Goal: Task Accomplishment & Management: Complete application form

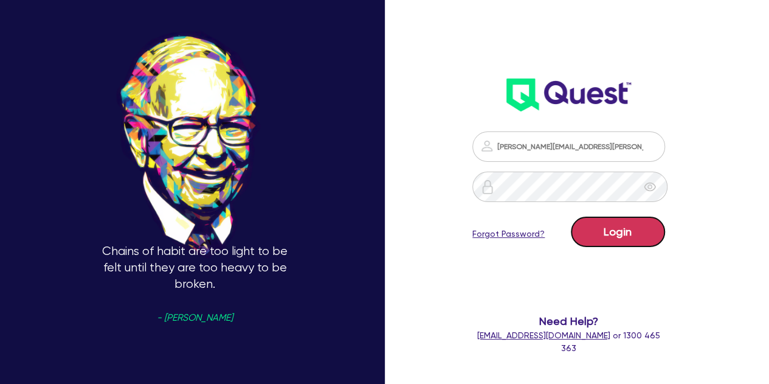
click at [588, 231] on button "Login" at bounding box center [618, 232] width 94 height 30
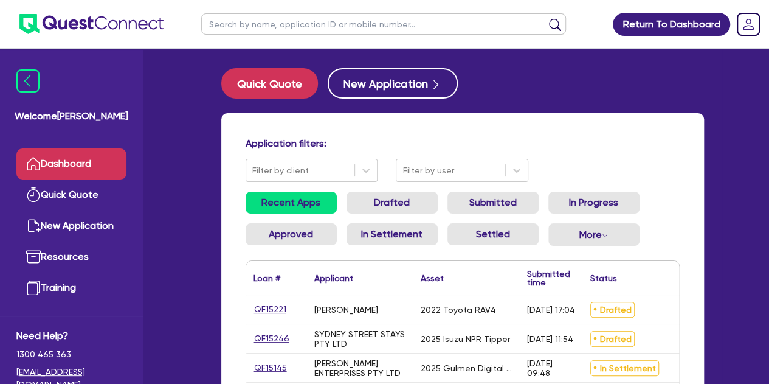
click at [268, 33] on input "text" at bounding box center [383, 23] width 365 height 21
type input "[PERSON_NAME]"
click at [546, 18] on button "submit" at bounding box center [555, 26] width 19 height 17
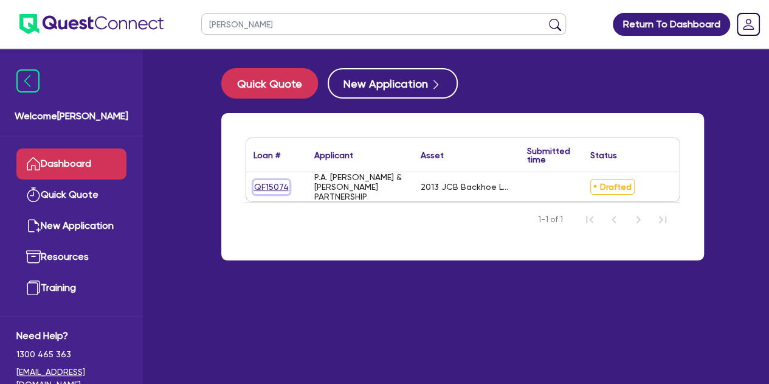
click at [262, 186] on link "QF15074" at bounding box center [272, 187] width 36 height 14
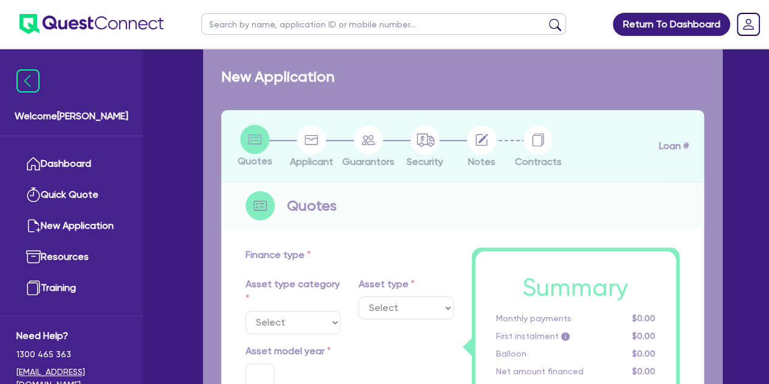
select select "PRIMARY_ASSETS"
type input "2013"
type input "74,000"
type input "10,000"
type input "5"
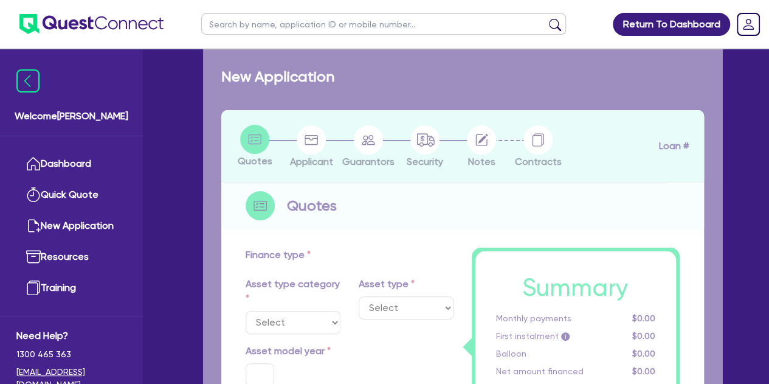
type input "3,276.73"
radio input "true"
type input "9.74"
type input "495"
type input "900"
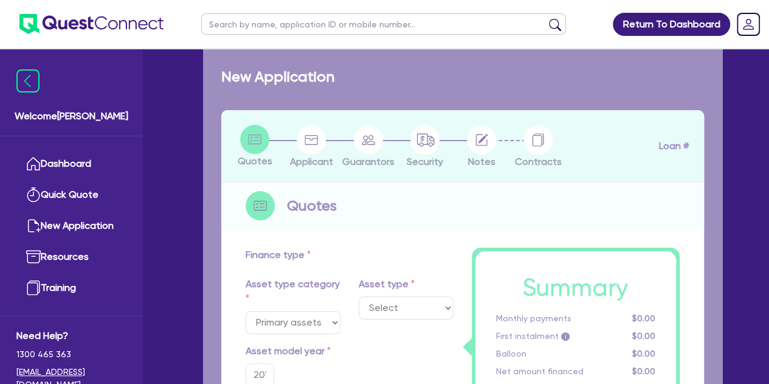
select select "YELLOW_GOODS_AND_EXCAVATORS"
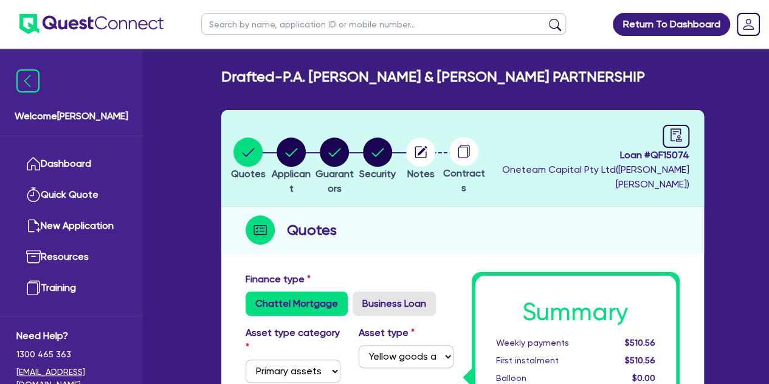
click at [235, 20] on input "text" at bounding box center [383, 23] width 365 height 21
type input "saqib"
click button "submit" at bounding box center [555, 26] width 19 height 17
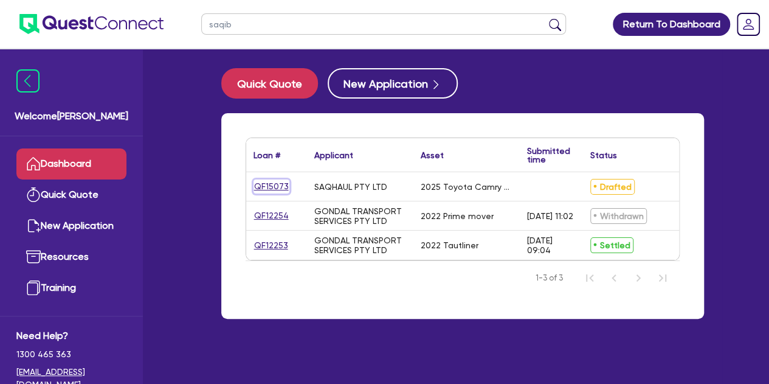
click at [285, 187] on link "QF15073" at bounding box center [272, 186] width 36 height 14
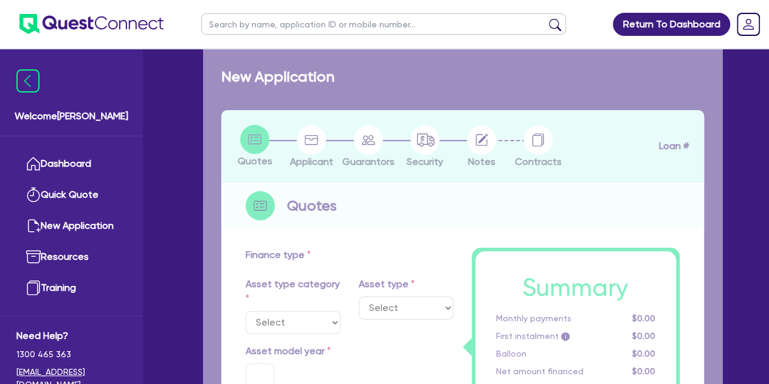
select select "CARS_AND_LIGHT_TRUCKS"
type input "2025"
radio input "true"
type input "88,200"
type input "5"
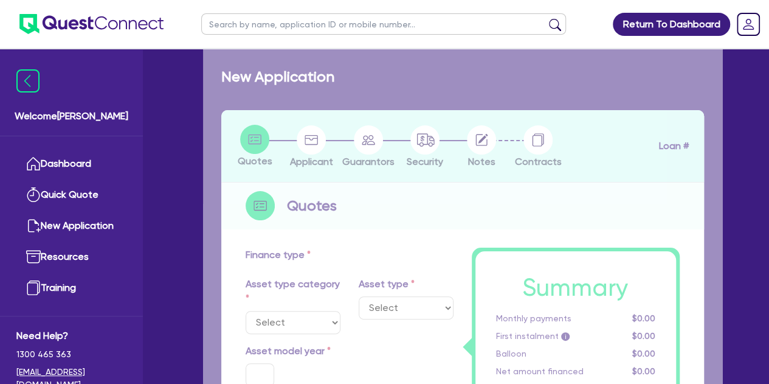
type input "4,442.73"
radio input "true"
type input "6.7"
select select "PASSENGER_VEHICLES"
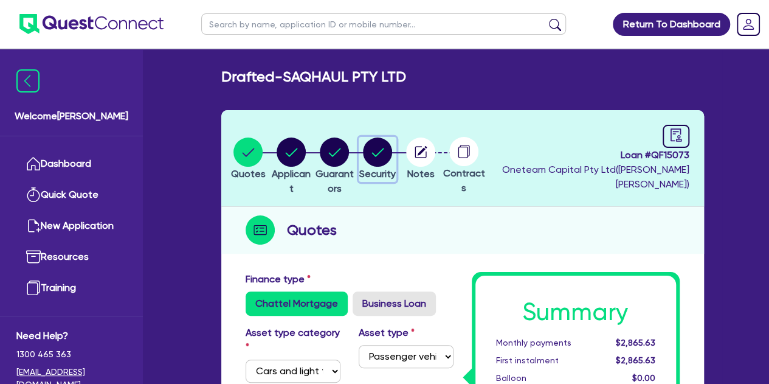
click at [392, 158] on circle "button" at bounding box center [377, 151] width 29 height 29
select select "CARS_AND_LIGHT_TRUCKS"
select select "PASSENGER_VEHICLES"
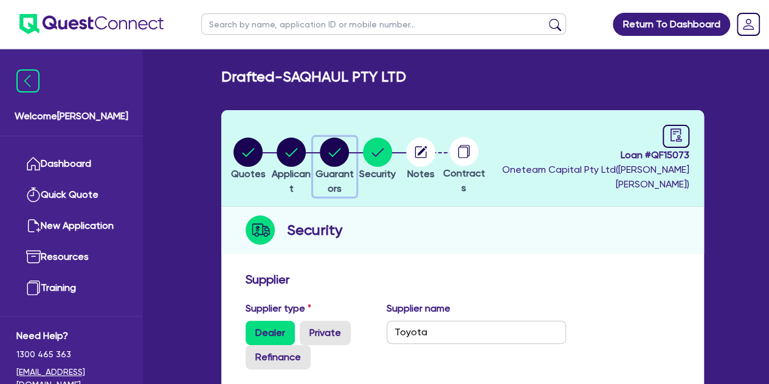
click at [349, 161] on circle "button" at bounding box center [334, 151] width 29 height 29
select select "MR"
select select "SA"
select select "MARRIED"
select select "TRUCK"
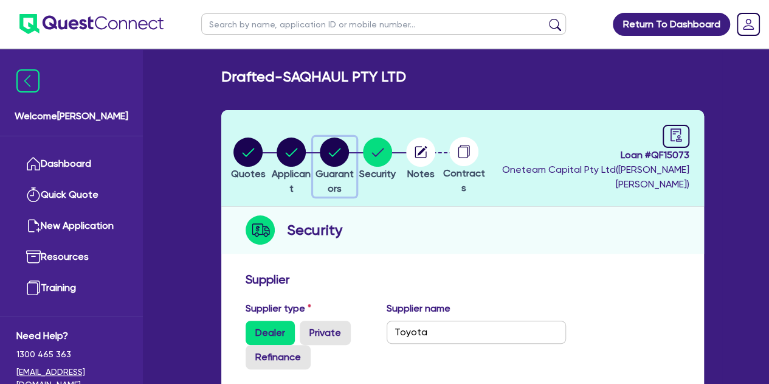
select select "TRUCK"
select select "TRAILER"
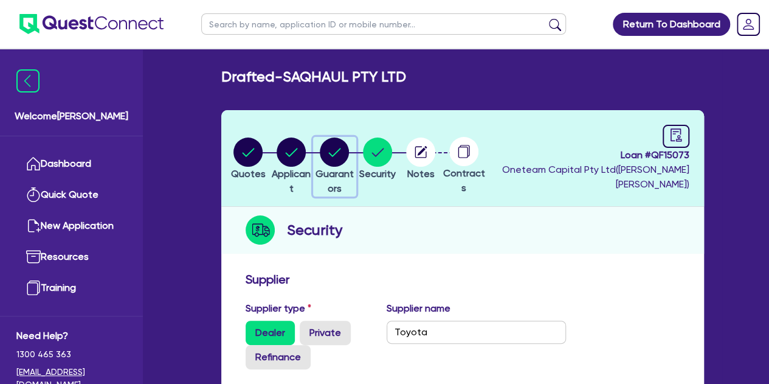
select select "TRAILER"
select select "PROPERTY"
select select "CASH"
select select "MORTGAGE"
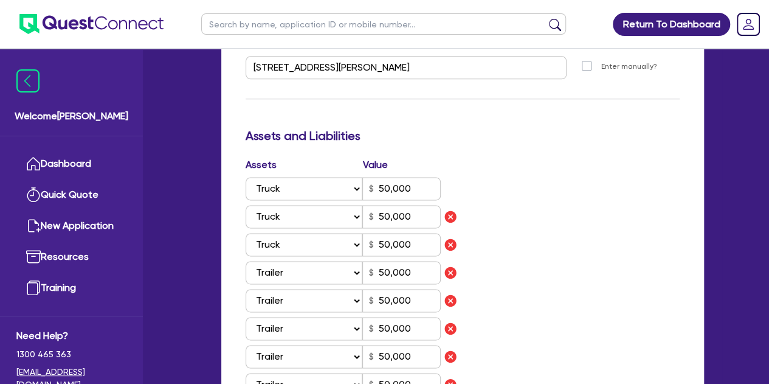
scroll to position [740, 0]
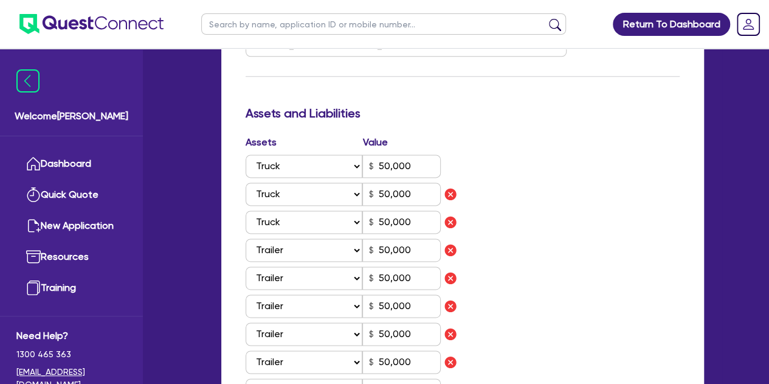
click at [531, 246] on div "Assets Value Select Asset Cash Property Investment property Vehicle Truck Trail…" at bounding box center [463, 295] width 453 height 321
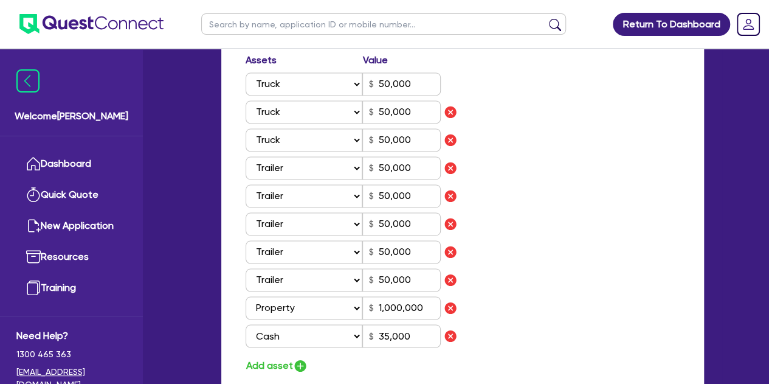
scroll to position [819, 0]
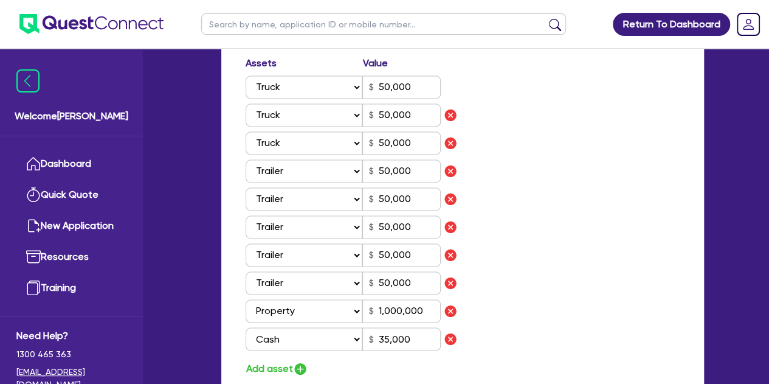
drag, startPoint x: 531, startPoint y: 246, endPoint x: 502, endPoint y: 188, distance: 64.5
click at [502, 188] on div "Assets Value Select Asset Cash Property Investment property Vehicle Truck Trail…" at bounding box center [463, 216] width 453 height 321
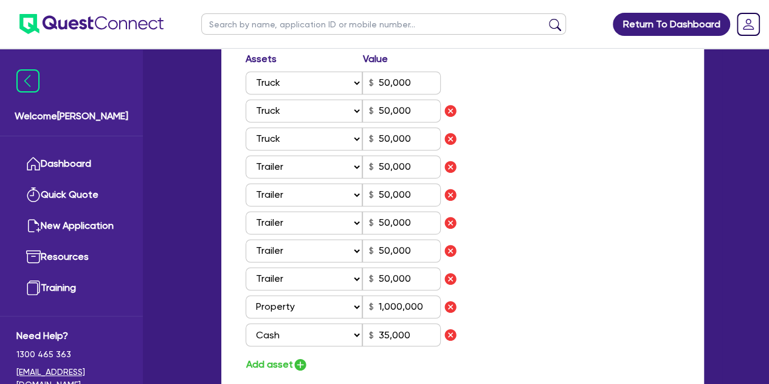
scroll to position [825, 0]
click at [525, 215] on div "Assets Value Select Asset Cash Property Investment property Vehicle Truck Trail…" at bounding box center [463, 210] width 453 height 321
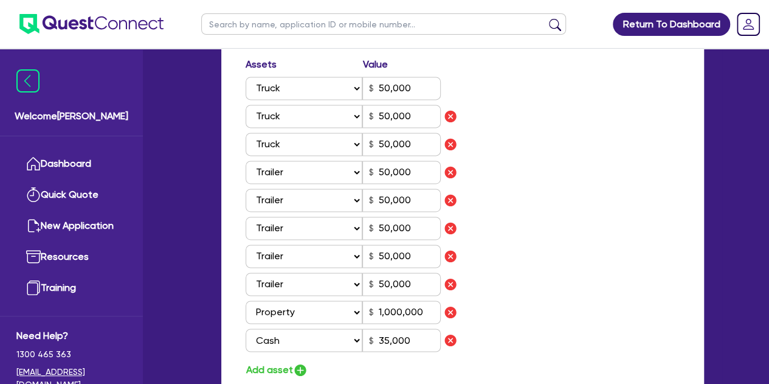
scroll to position [813, 0]
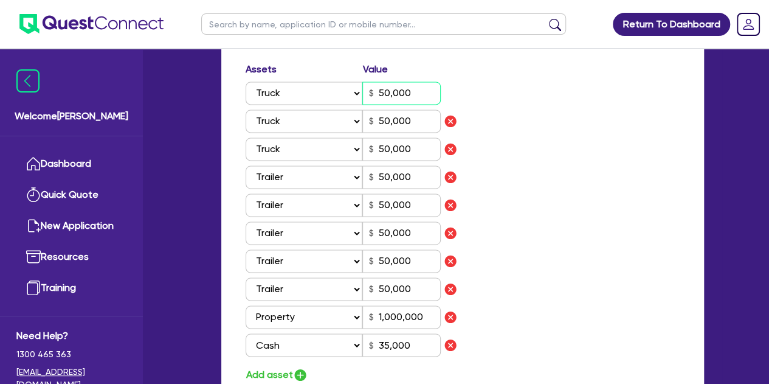
click at [420, 93] on input "50,000" at bounding box center [401, 92] width 78 height 23
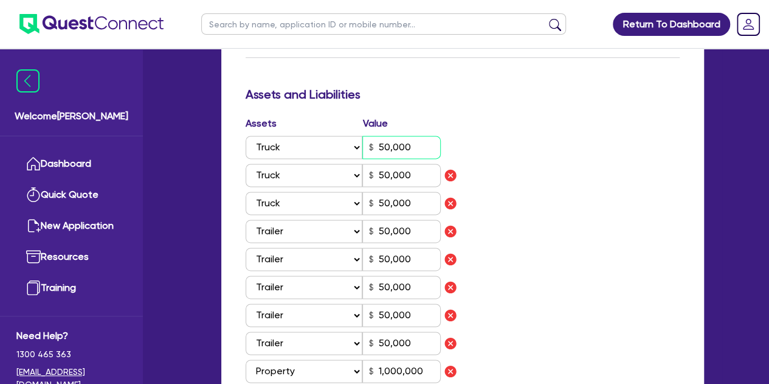
scroll to position [757, 0]
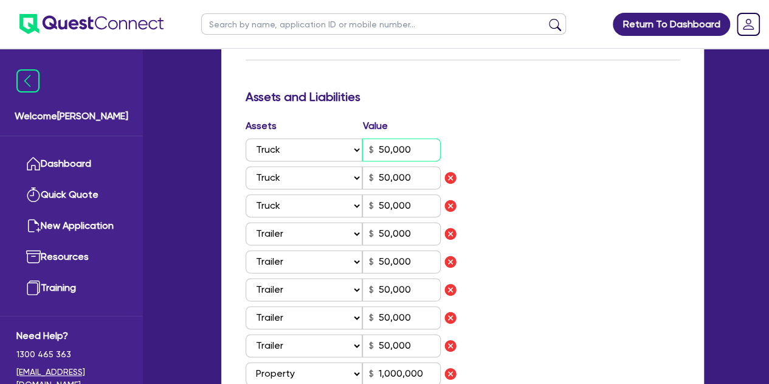
type input "0"
type input "0466 871 556"
type input "5,000"
type input "50,000"
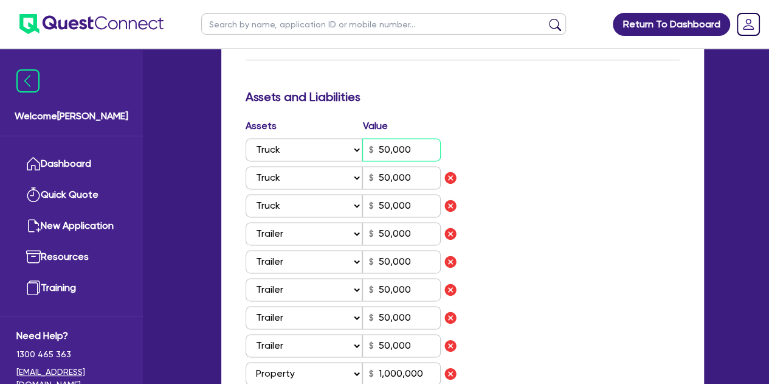
type input "50,000"
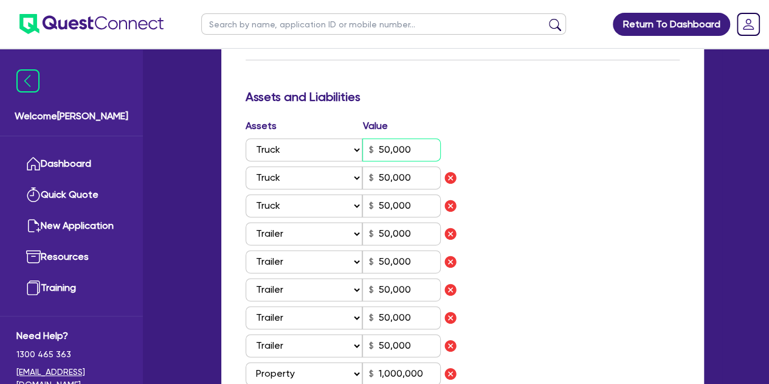
type input "1,000,000"
type input "35,000"
type input "500,000"
type input "3,000"
type input "0"
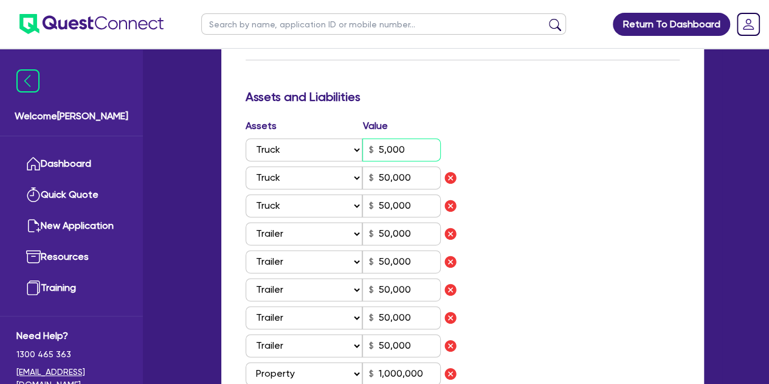
type input "0466 871 556"
type input "500"
type input "50,000"
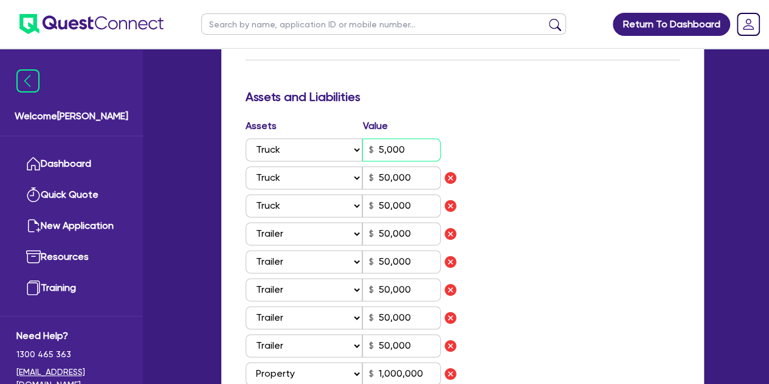
type input "50,000"
type input "1,000,000"
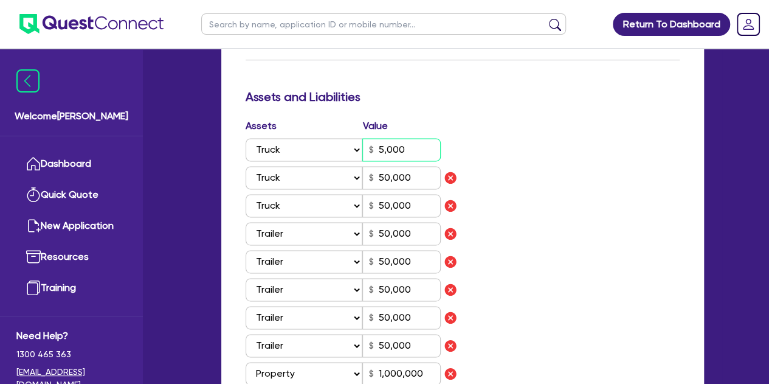
type input "35,000"
type input "500,000"
type input "3,000"
type input "0"
type input "0466 871 556"
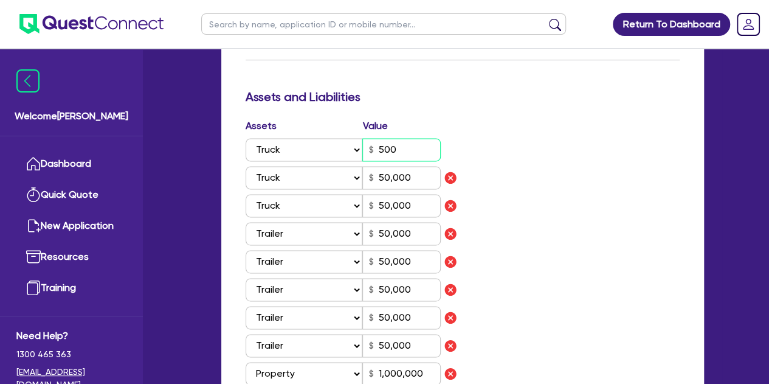
type input "50"
type input "50,000"
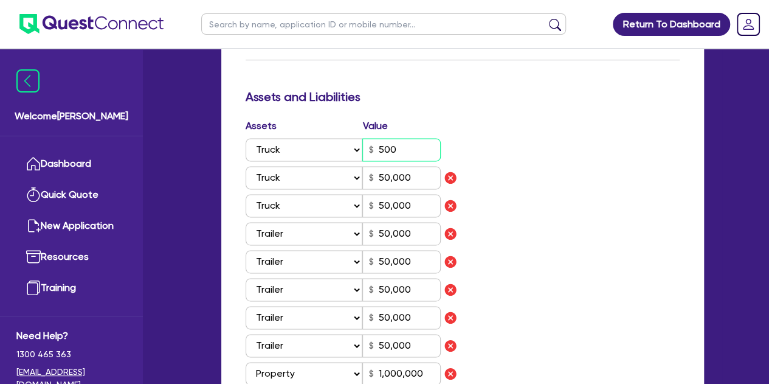
type input "50,000"
type input "1,000,000"
type input "35,000"
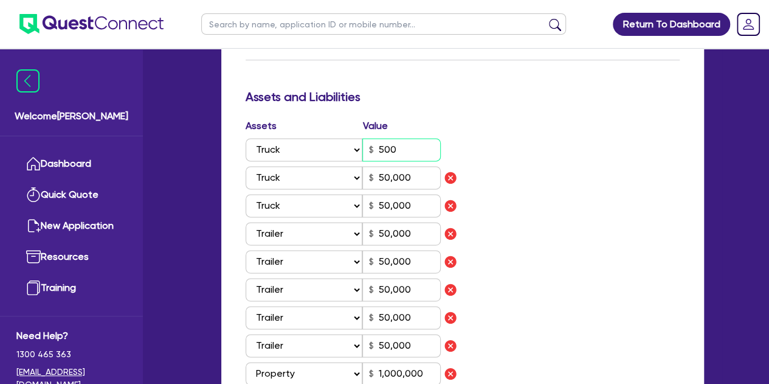
type input "500,000"
type input "3,000"
type input "0"
type input "0466 871 556"
type input "5"
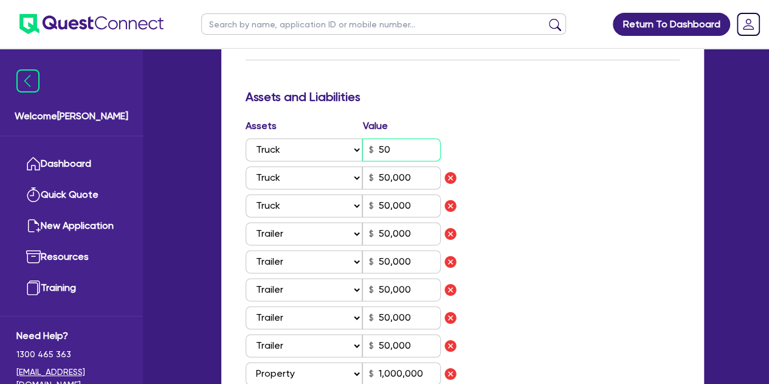
type input "50,000"
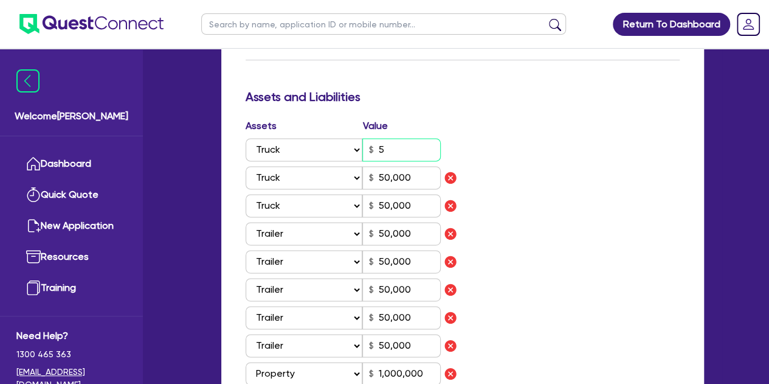
type input "50,000"
type input "1,000,000"
type input "35,000"
type input "500,000"
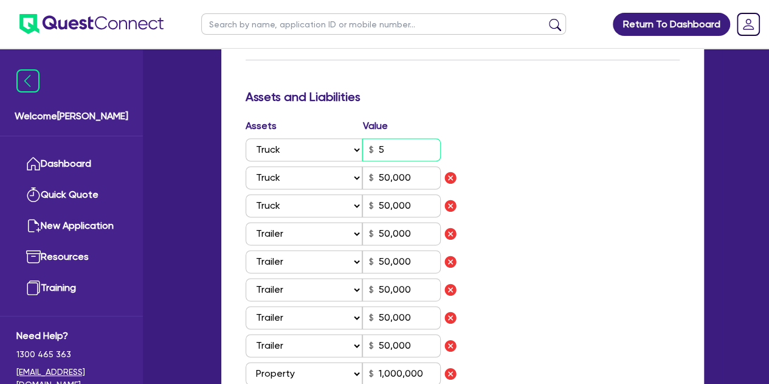
type input "3,000"
type input "0"
type input "0466 871 556"
type input "50,000"
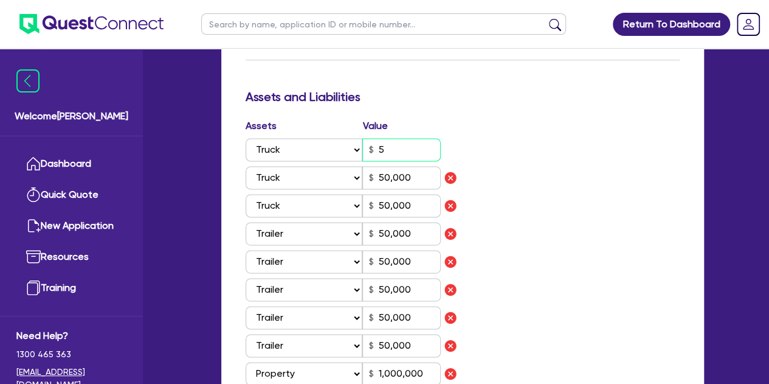
type input "50,000"
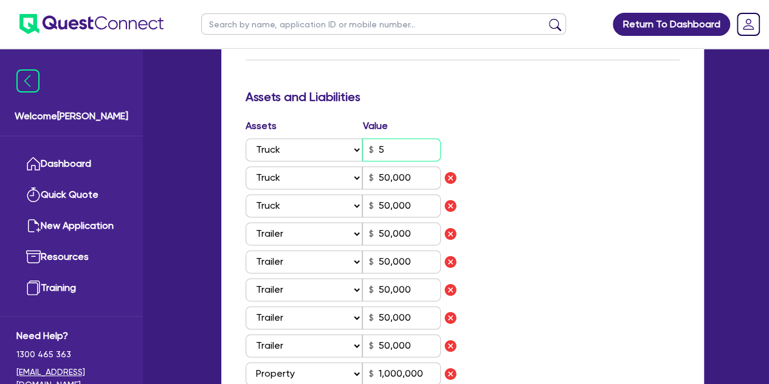
type input "1,000,000"
type input "35,000"
type input "500,000"
type input "3,000"
type input "0"
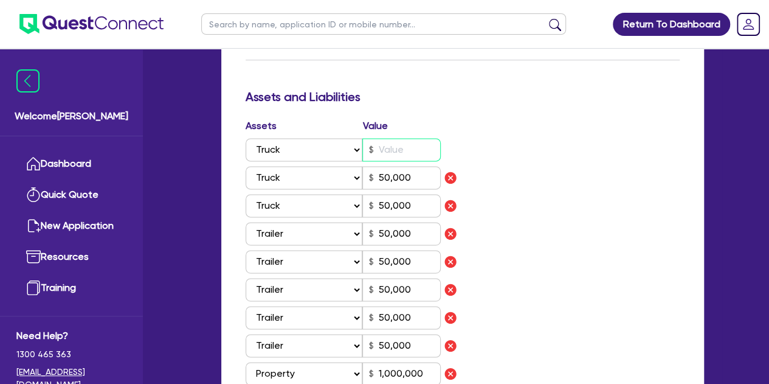
type input "0466 871 556"
type input "2"
type input "50,000"
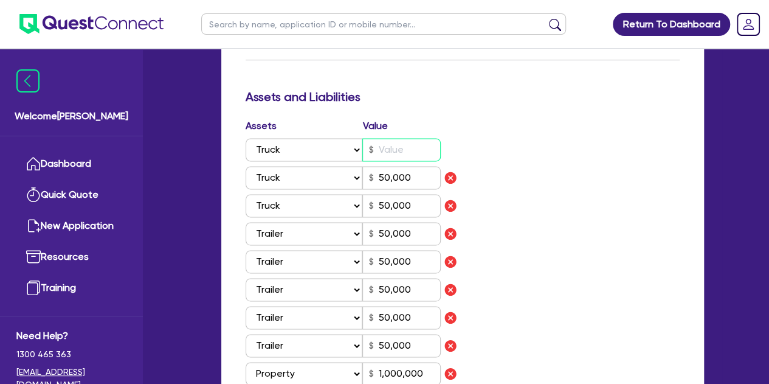
type input "50,000"
type input "1,000,000"
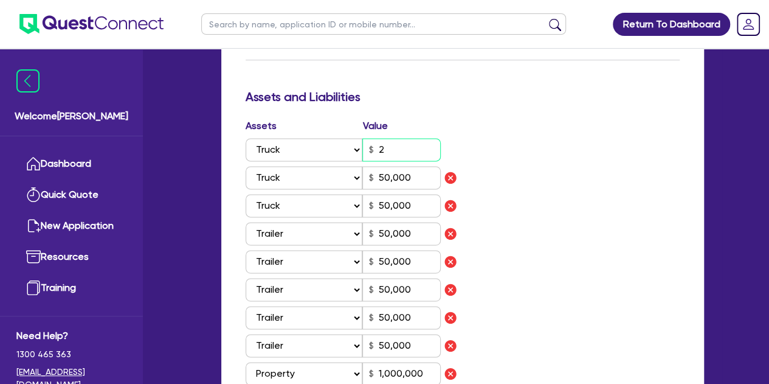
type input "35,000"
type input "500,000"
type input "3,000"
type input "0"
type input "0466 871 556"
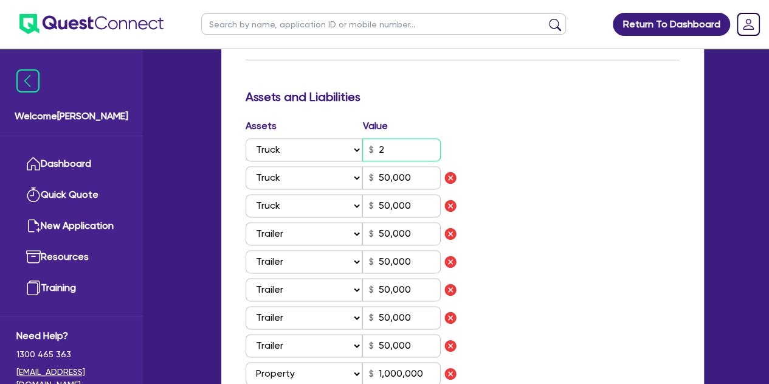
type input "25"
type input "50,000"
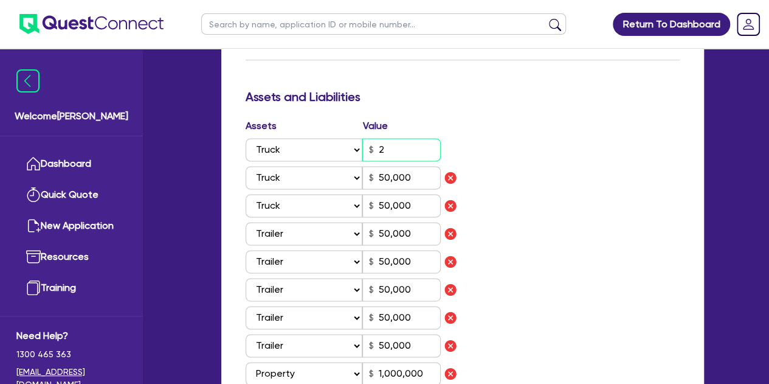
type input "50,000"
type input "1,000,000"
type input "35,000"
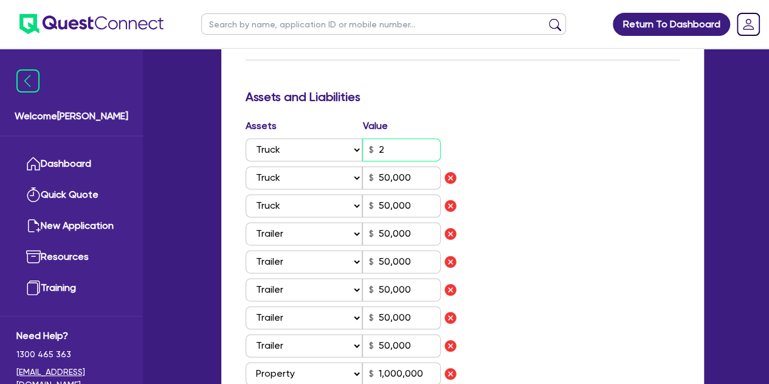
type input "500,000"
type input "3,000"
type input "0"
type input "0466 871 556"
type input "250"
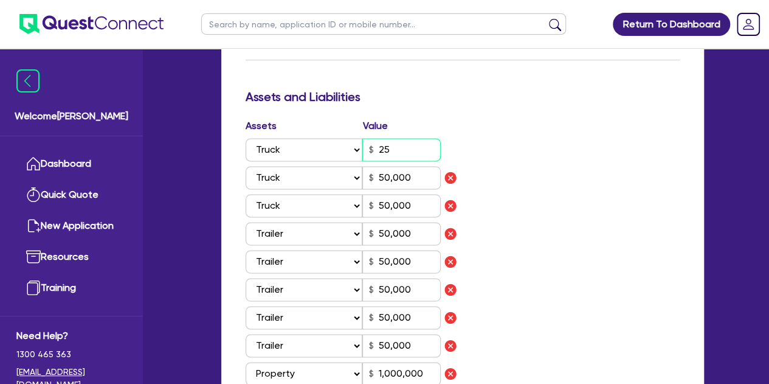
type input "50,000"
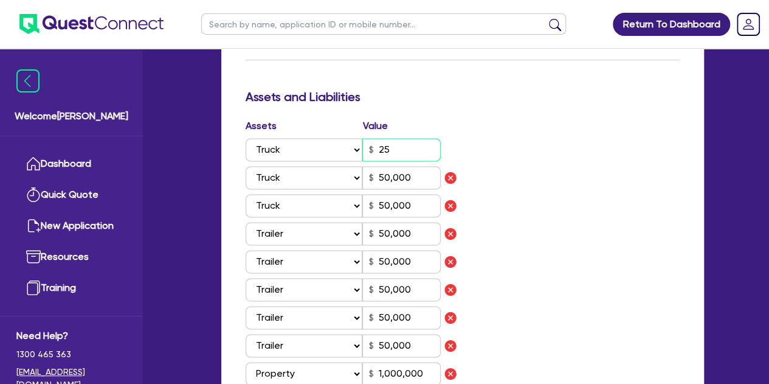
type input "50,000"
type input "1,000,000"
type input "35,000"
type input "500,000"
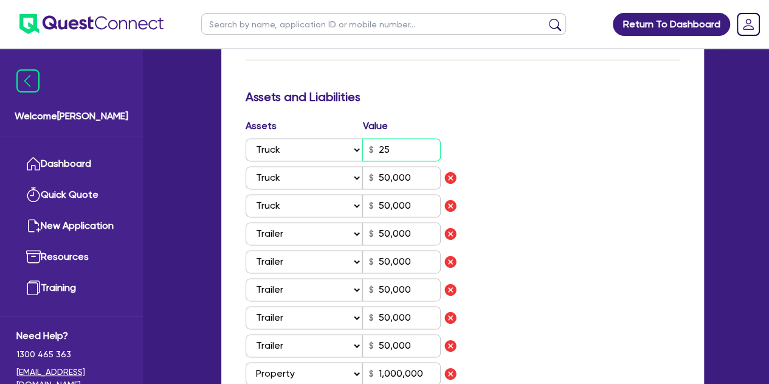
type input "3,000"
type input "0"
type input "0466 871 556"
type input "2,500"
type input "50,000"
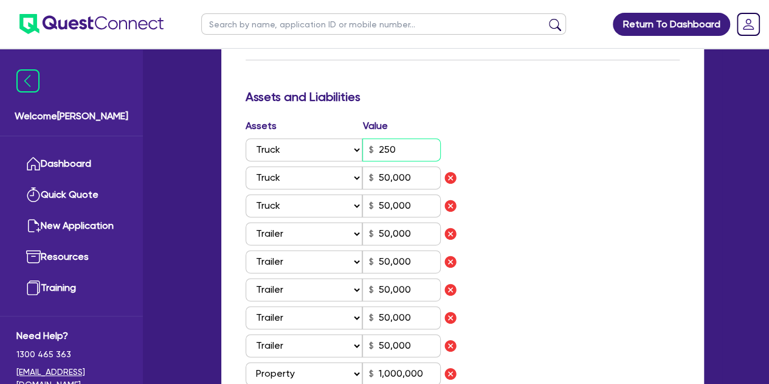
type input "50,000"
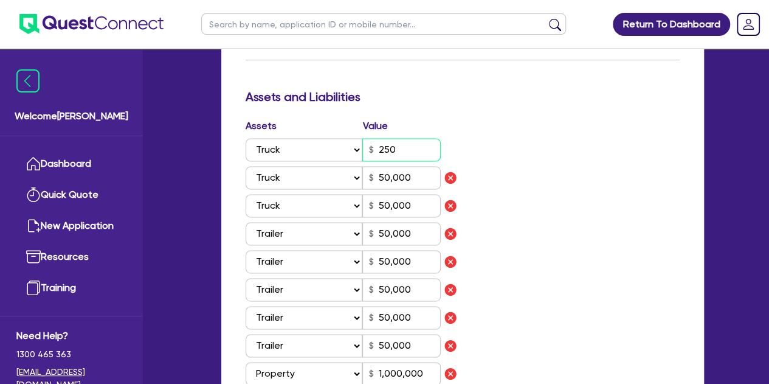
type input "50,000"
type input "1,000,000"
type input "35,000"
type input "500,000"
type input "3,000"
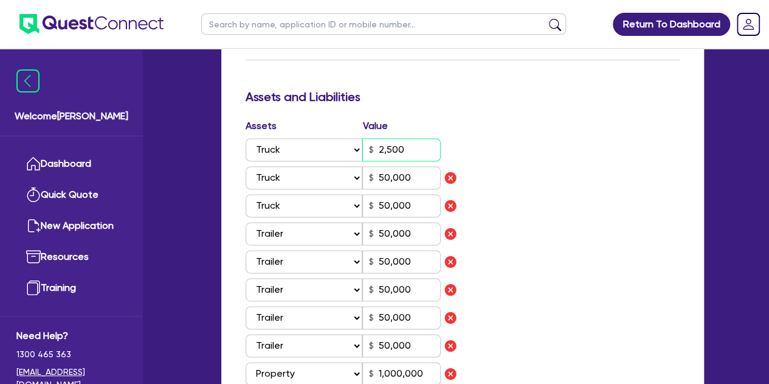
type input "0"
type input "0466 871 556"
type input "25,000"
type input "50,000"
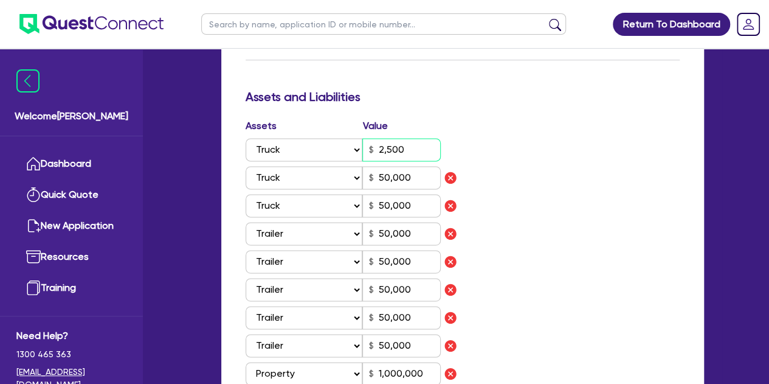
type input "50,000"
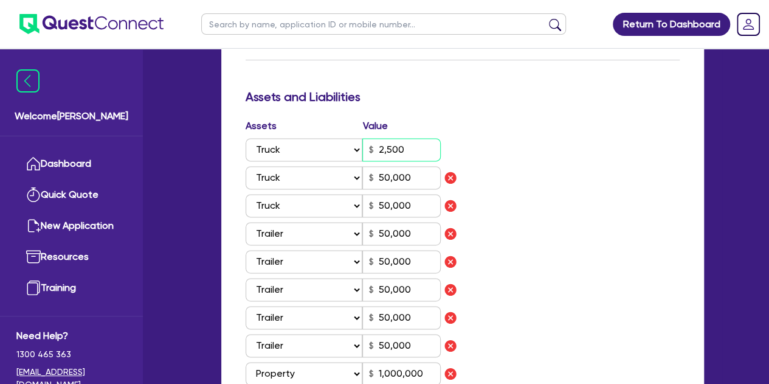
type input "1,000,000"
type input "35,000"
type input "500,000"
type input "3,000"
type input "0"
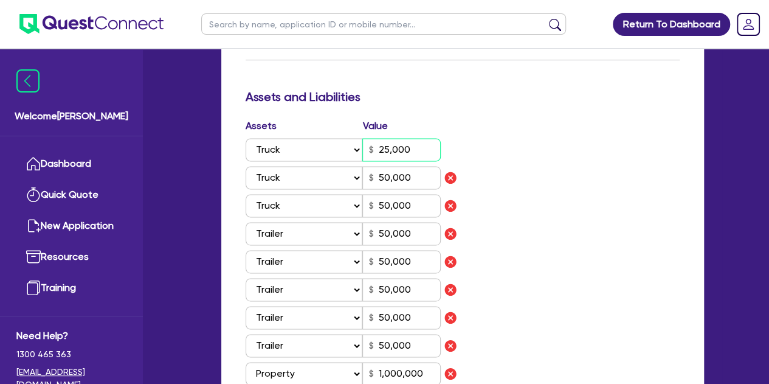
type input "0466 871 556"
type input "250,000"
type input "50,000"
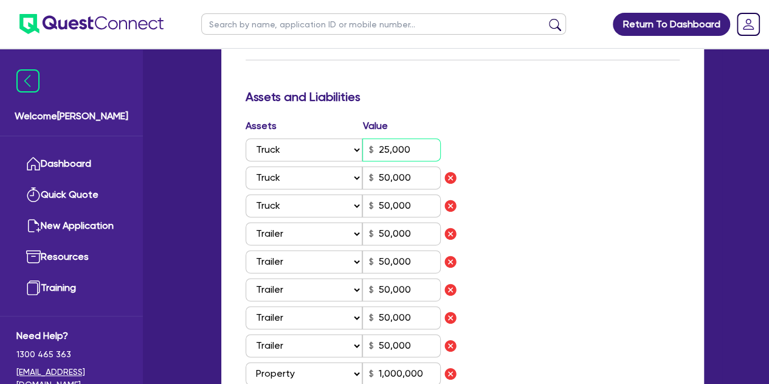
type input "50,000"
type input "1,000,000"
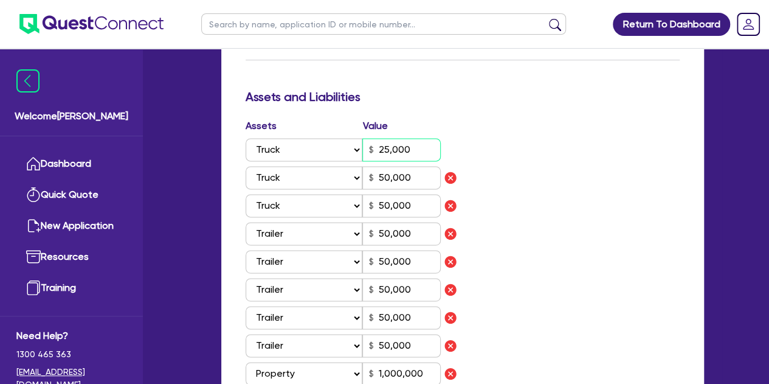
type input "35,000"
type input "500,000"
type input "3,000"
type input "250,000"
click at [413, 177] on input "50,000" at bounding box center [401, 177] width 78 height 23
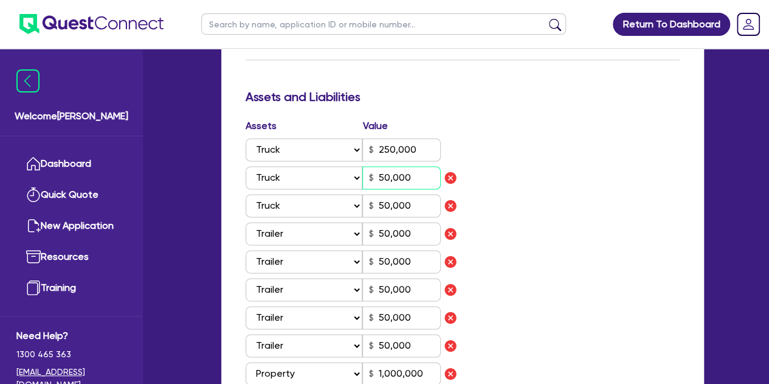
type input "0"
type input "0466 871 556"
type input "250,000"
type input "5,000"
type input "50,000"
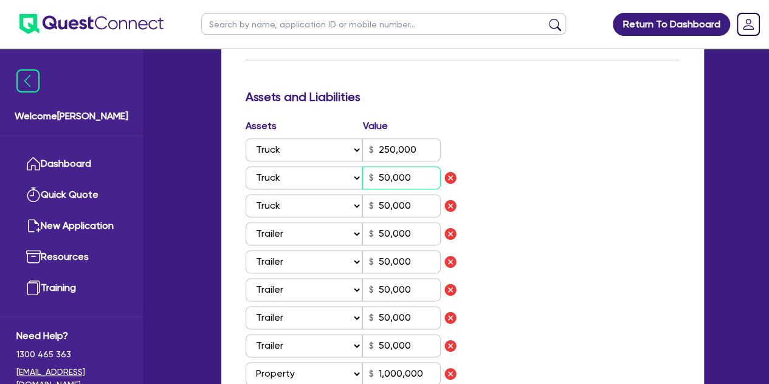
type input "50,000"
click at [417, 205] on input "50,000" at bounding box center [401, 205] width 78 height 23
click at [529, 227] on div "Assets Value Select Asset Cash Property Investment property Vehicle Truck Trail…" at bounding box center [463, 279] width 453 height 321
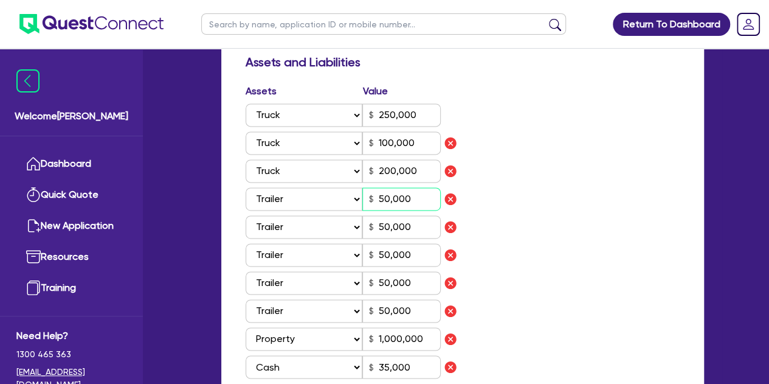
click at [422, 204] on input "50,000" at bounding box center [401, 198] width 78 height 23
click at [418, 231] on input "50,000" at bounding box center [401, 226] width 78 height 23
click at [418, 233] on input "75,000" at bounding box center [401, 226] width 78 height 23
click at [419, 252] on input "50,000" at bounding box center [401, 254] width 78 height 23
click at [420, 286] on input "50,000" at bounding box center [401, 282] width 78 height 23
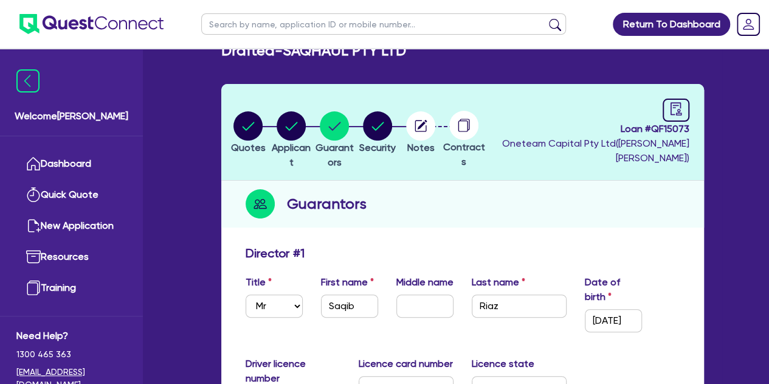
scroll to position [0, 0]
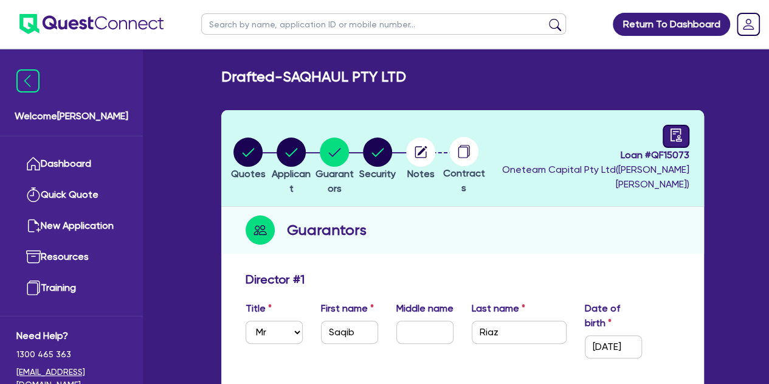
click at [677, 137] on icon "audit" at bounding box center [676, 134] width 13 height 13
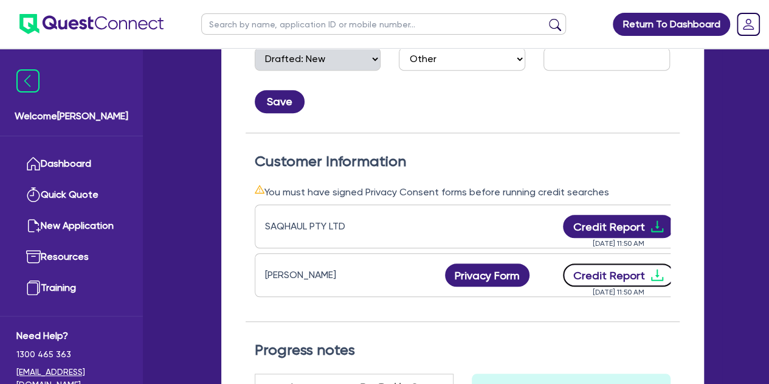
click at [588, 266] on button "Credit Report" at bounding box center [618, 274] width 111 height 23
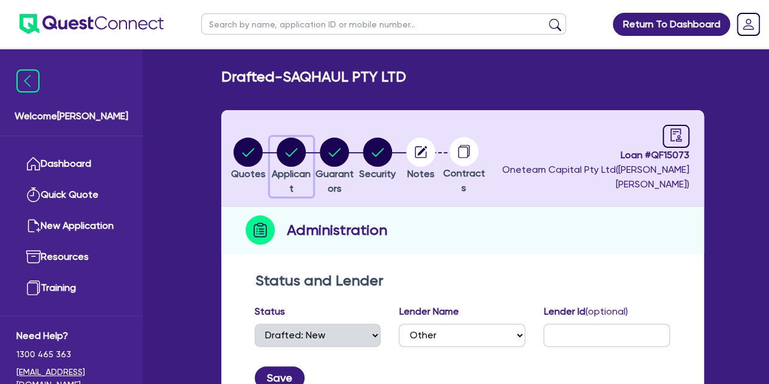
click at [306, 151] on circle "button" at bounding box center [291, 151] width 29 height 29
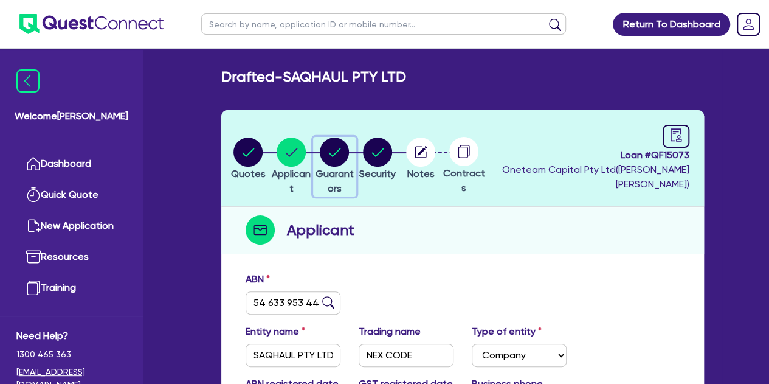
click at [349, 162] on circle "button" at bounding box center [334, 151] width 29 height 29
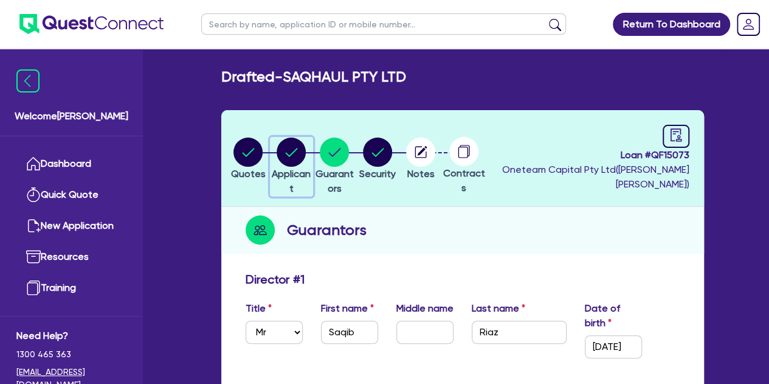
click at [306, 164] on icon "button" at bounding box center [291, 151] width 29 height 29
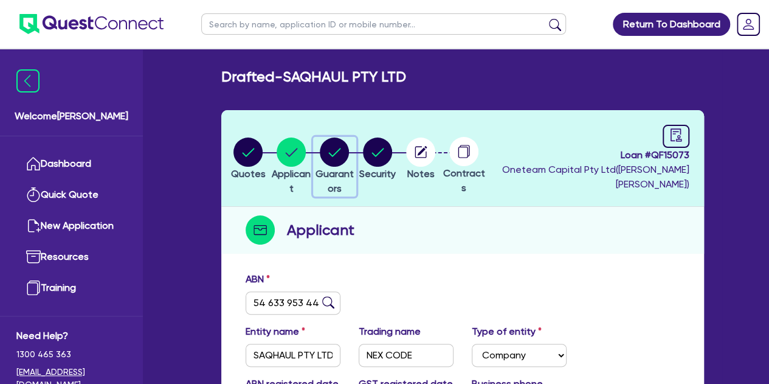
click at [341, 142] on icon "button" at bounding box center [334, 151] width 29 height 29
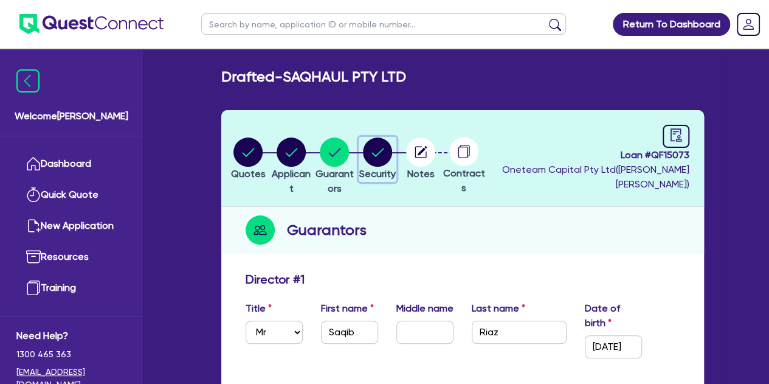
click at [392, 151] on circle "button" at bounding box center [377, 151] width 29 height 29
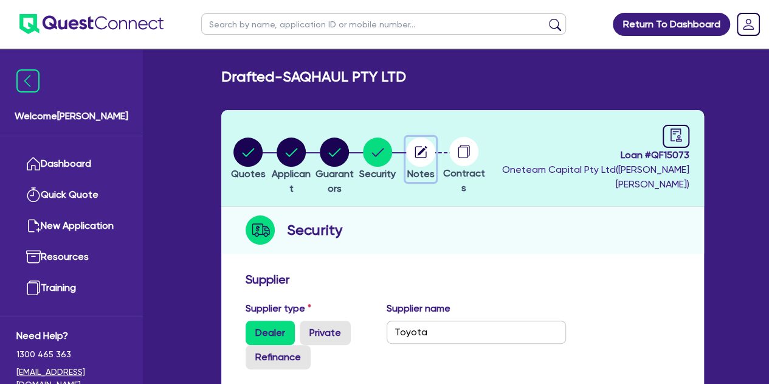
click at [435, 148] on circle "button" at bounding box center [420, 151] width 29 height 29
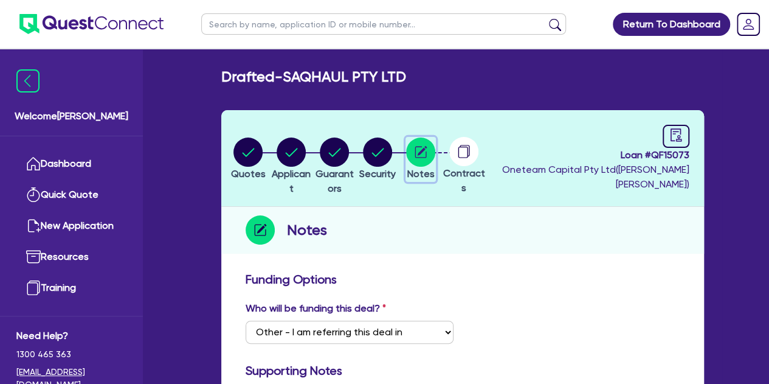
click at [435, 148] on circle "button" at bounding box center [420, 151] width 29 height 29
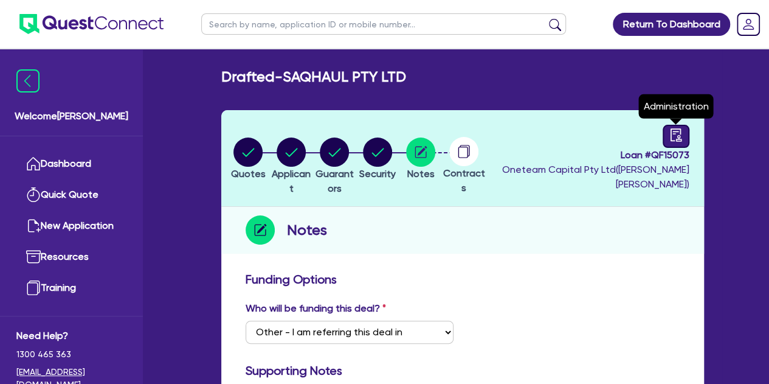
click at [675, 144] on link at bounding box center [676, 136] width 27 height 23
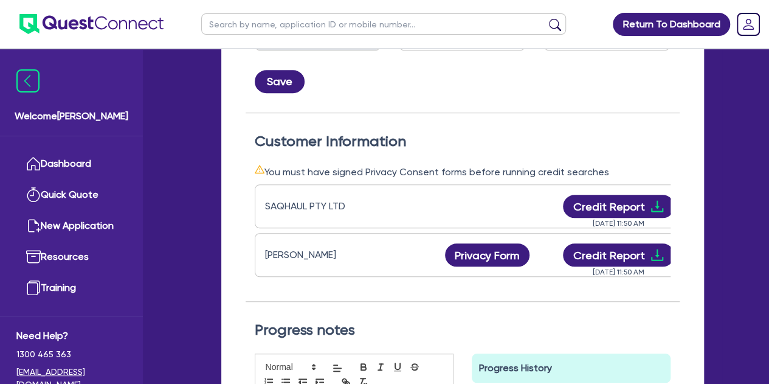
scroll to position [297, 0]
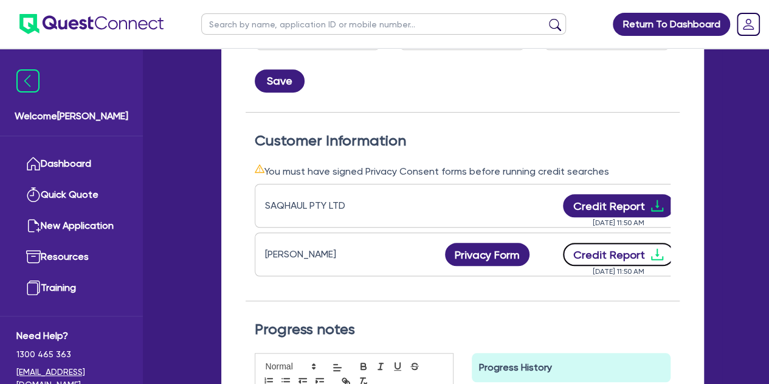
click at [588, 249] on button "Credit Report" at bounding box center [618, 254] width 111 height 23
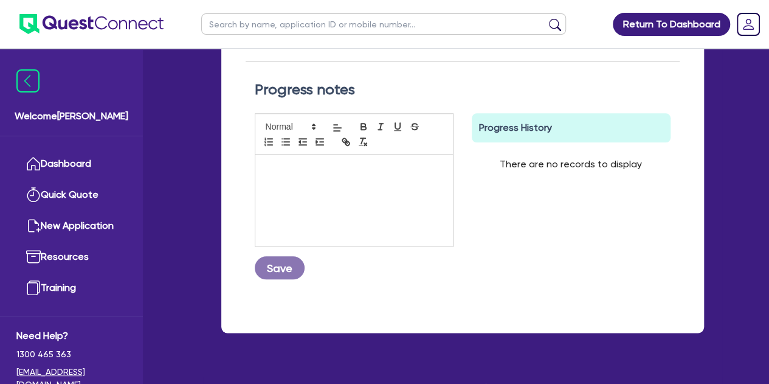
scroll to position [0, 0]
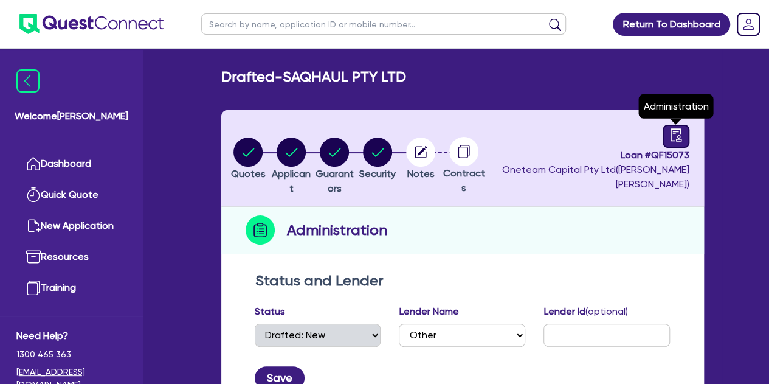
click at [673, 130] on icon "audit" at bounding box center [676, 134] width 13 height 13
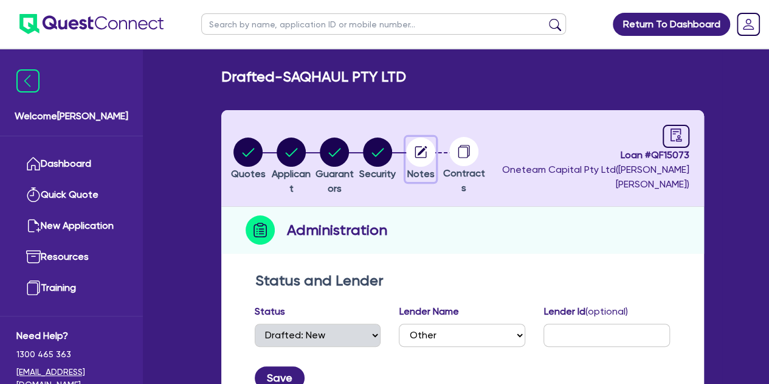
click at [435, 161] on circle "button" at bounding box center [420, 151] width 29 height 29
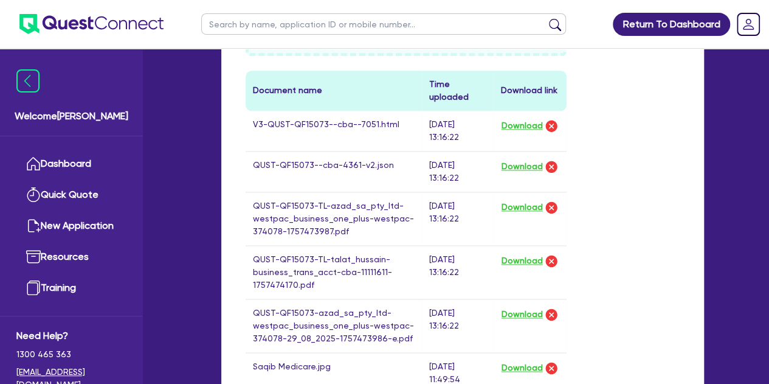
scroll to position [730, 0]
click at [523, 200] on button "Download" at bounding box center [522, 207] width 43 height 16
click at [508, 164] on button "Download" at bounding box center [522, 166] width 43 height 16
click at [636, 173] on div "Drop files to upload or Select files Document name Time uploaded Download link …" at bounding box center [463, 229] width 453 height 611
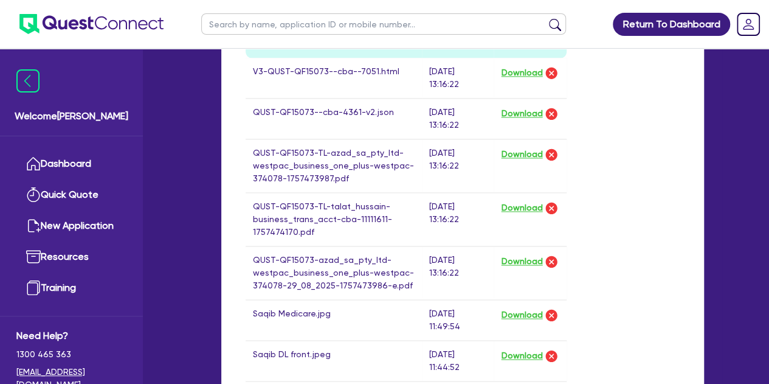
scroll to position [828, 0]
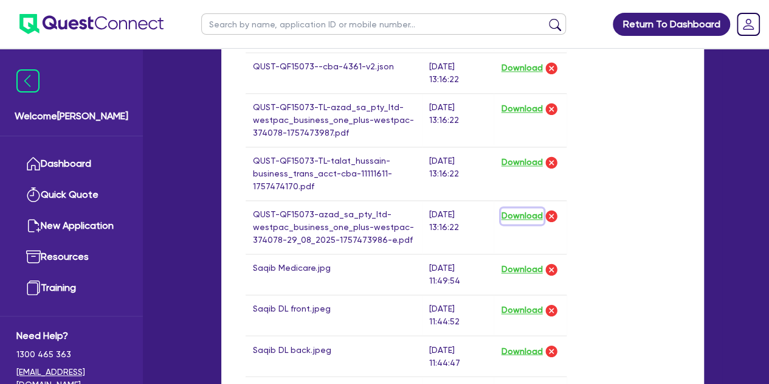
click at [523, 215] on button "Download" at bounding box center [522, 216] width 43 height 16
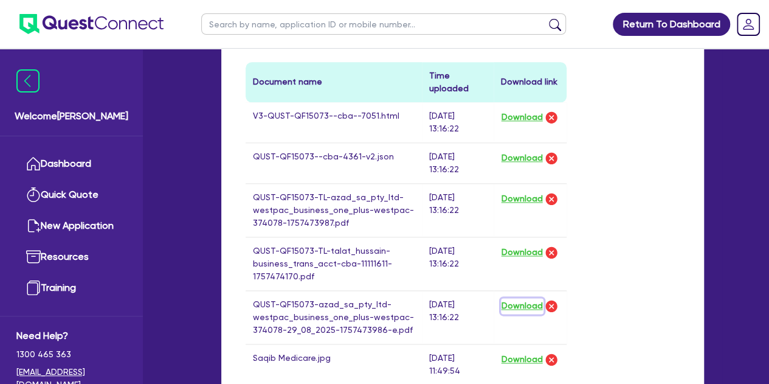
scroll to position [739, 0]
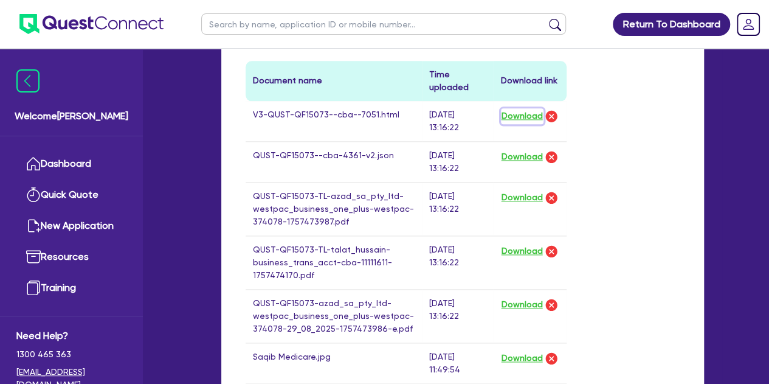
click at [518, 115] on button "Download" at bounding box center [522, 116] width 43 height 16
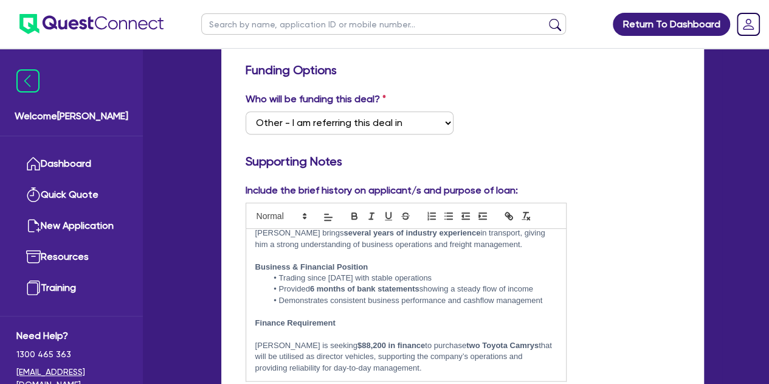
scroll to position [103, 0]
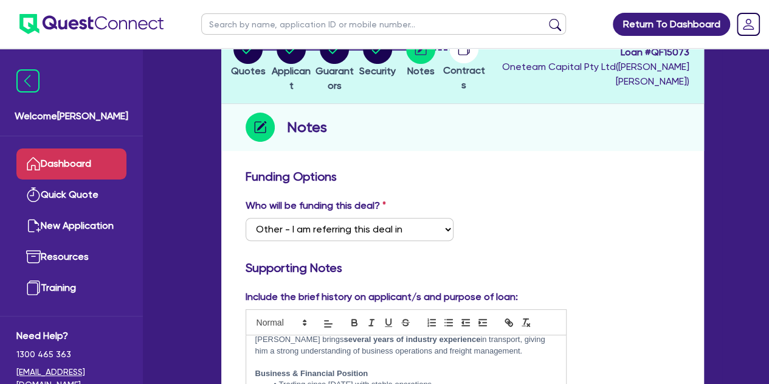
click at [64, 176] on link "Dashboard" at bounding box center [71, 163] width 110 height 31
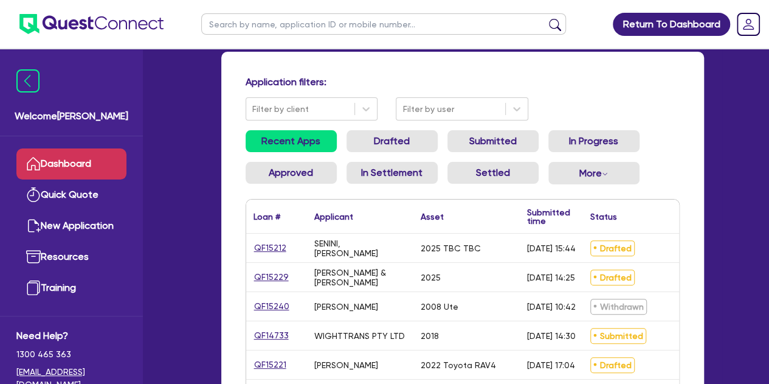
scroll to position [122, 0]
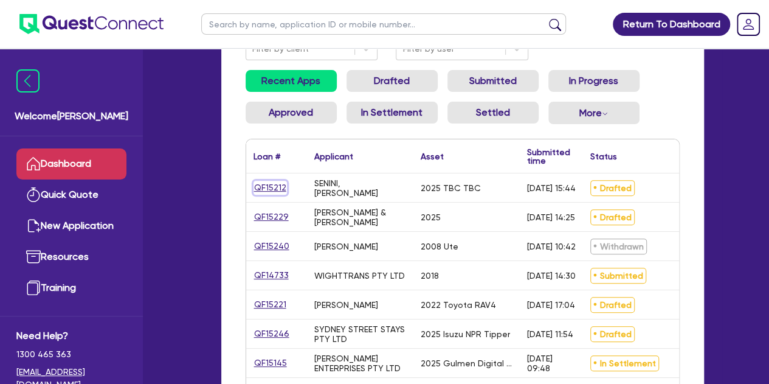
click at [262, 186] on link "QF15212" at bounding box center [270, 188] width 33 height 14
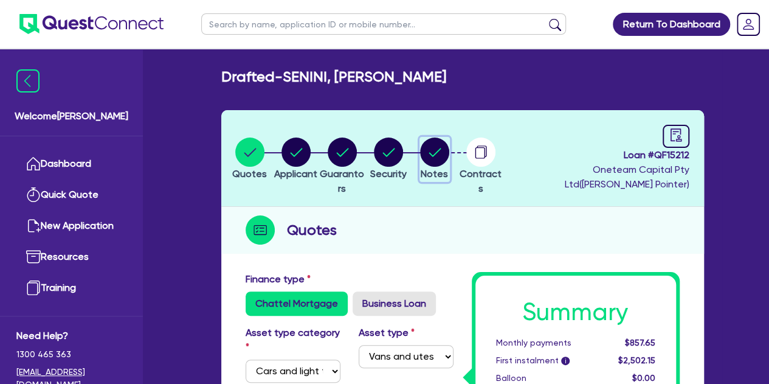
click at [449, 151] on circle "button" at bounding box center [434, 151] width 29 height 29
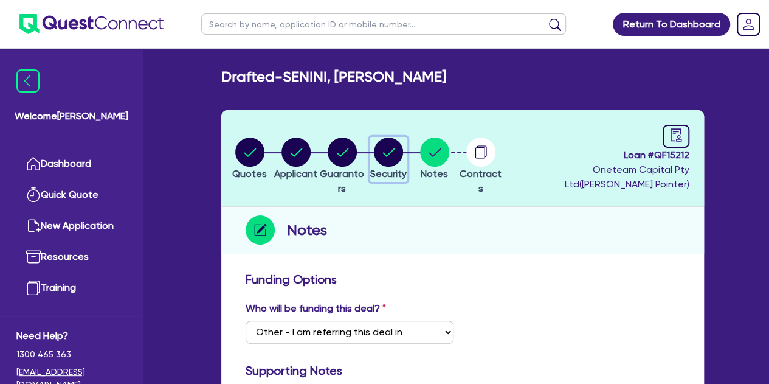
click at [403, 148] on circle "button" at bounding box center [388, 151] width 29 height 29
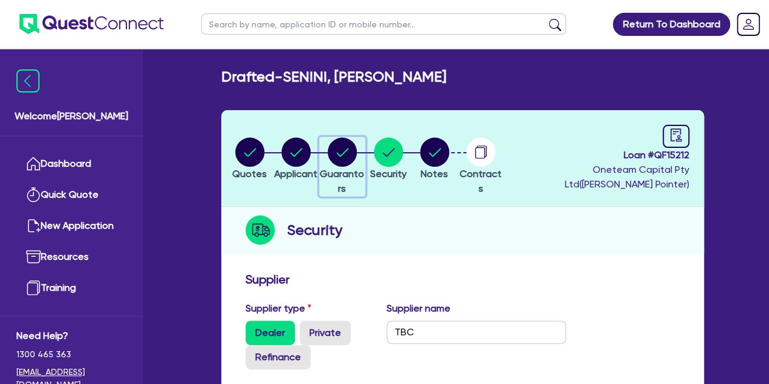
click at [349, 156] on circle "button" at bounding box center [342, 151] width 29 height 29
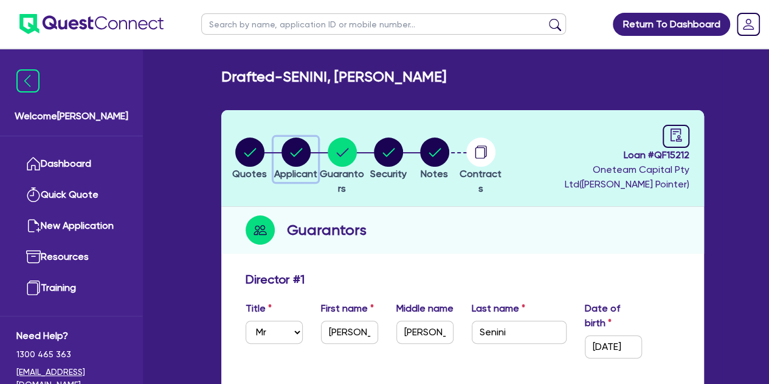
click at [303, 156] on circle "button" at bounding box center [296, 151] width 29 height 29
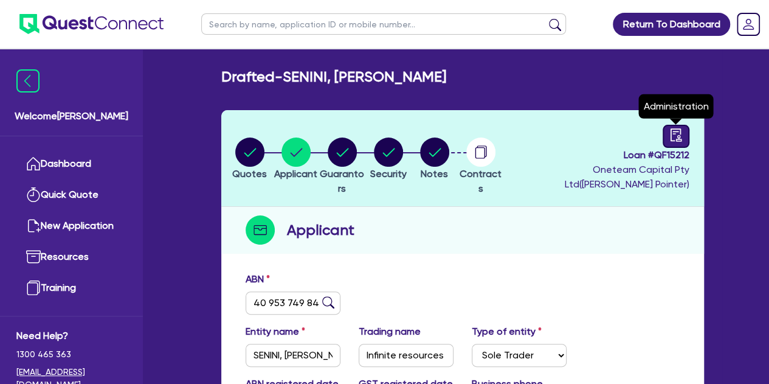
click at [663, 138] on link at bounding box center [676, 136] width 27 height 23
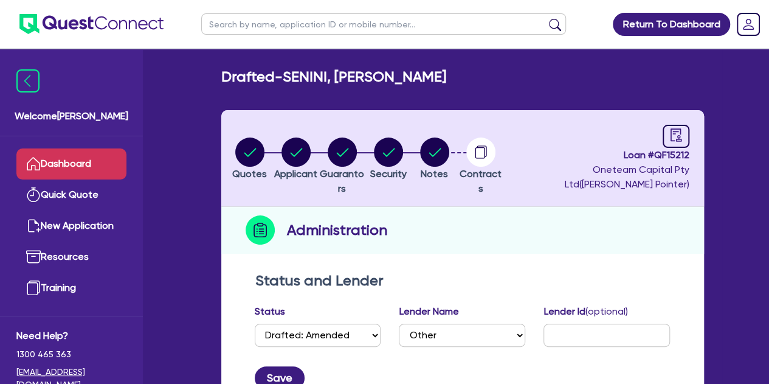
click at [86, 156] on link "Dashboard" at bounding box center [71, 163] width 110 height 31
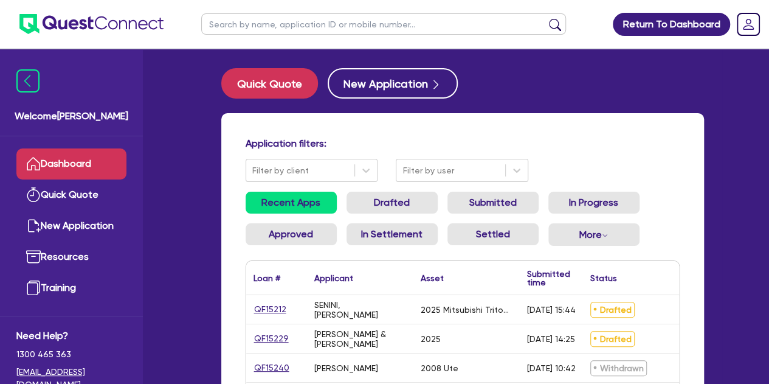
click at [241, 19] on input "text" at bounding box center [383, 23] width 365 height 21
click at [546, 18] on button "submit" at bounding box center [555, 26] width 19 height 17
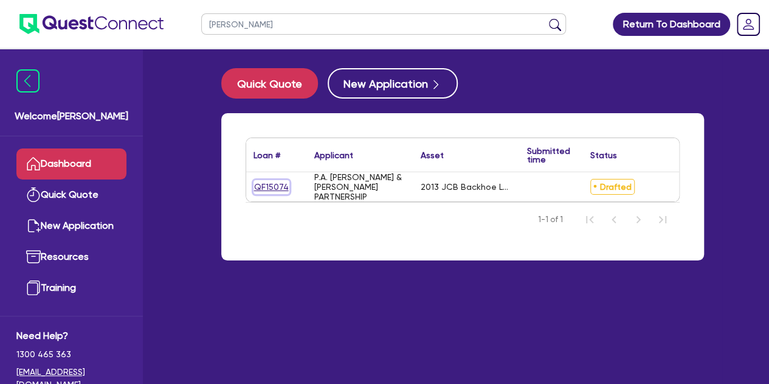
click at [266, 184] on link "QF15074" at bounding box center [272, 187] width 36 height 14
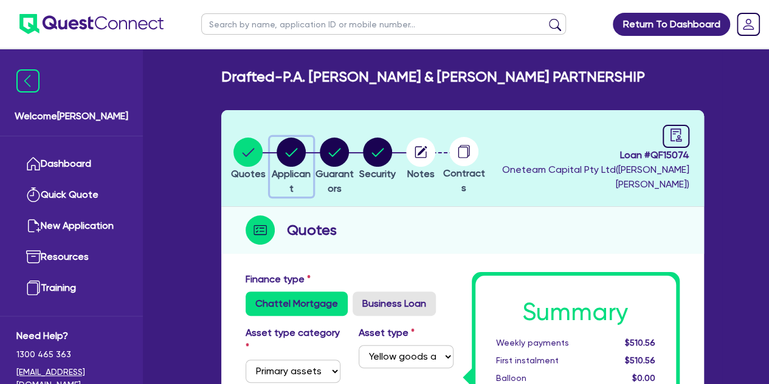
click at [302, 151] on circle "button" at bounding box center [291, 151] width 29 height 29
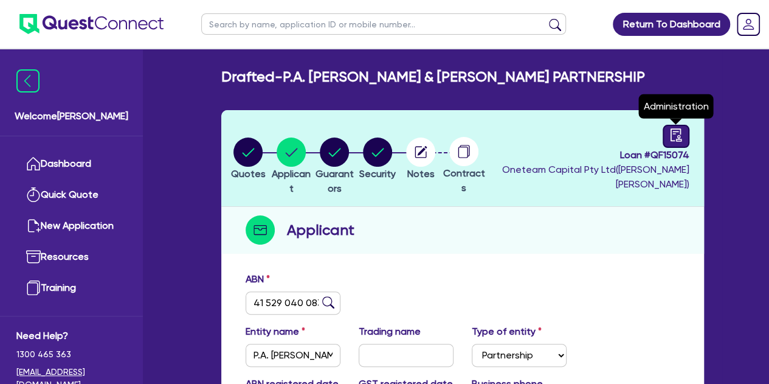
click at [673, 134] on icon "audit" at bounding box center [676, 134] width 13 height 13
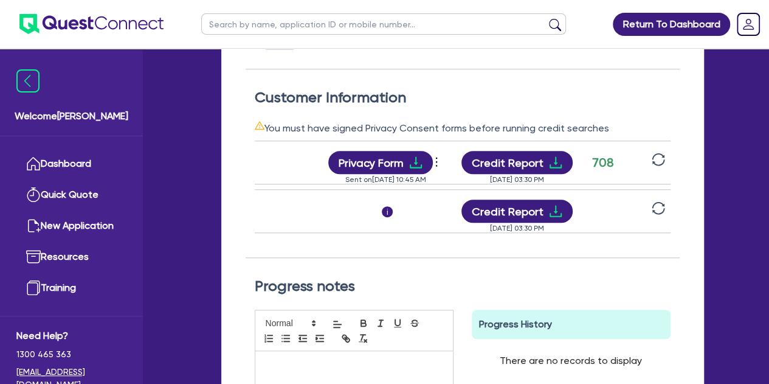
scroll to position [0, 130]
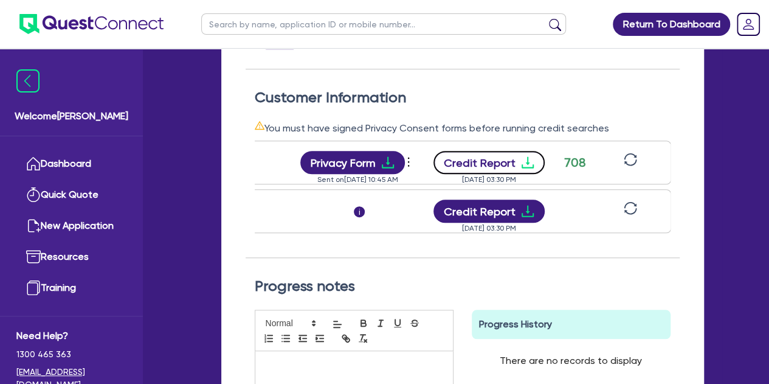
click at [502, 165] on button "Credit Report" at bounding box center [489, 162] width 111 height 23
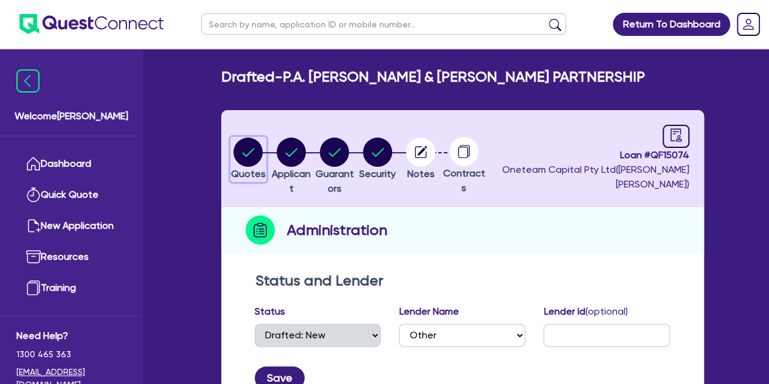
click at [251, 160] on circle "button" at bounding box center [248, 151] width 29 height 29
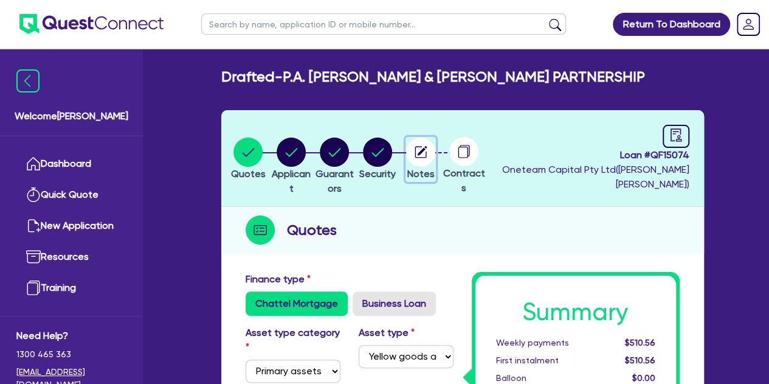
click at [435, 149] on circle "button" at bounding box center [420, 151] width 29 height 29
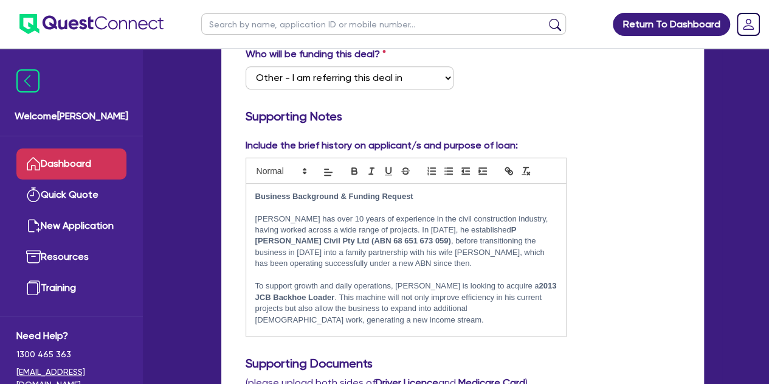
click at [66, 160] on link "Dashboard" at bounding box center [71, 163] width 110 height 31
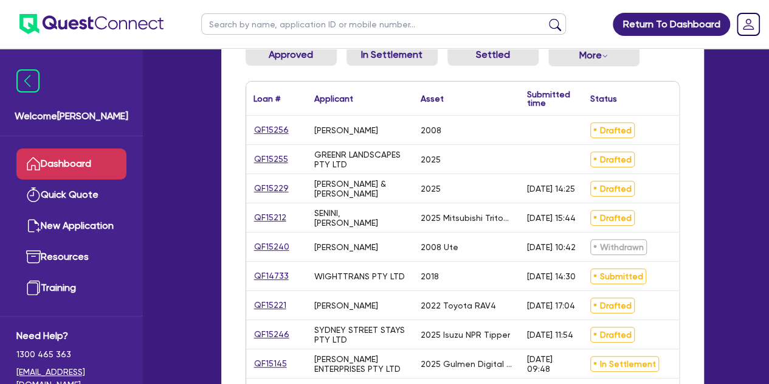
scroll to position [179, 0]
click at [282, 132] on link "QF15256" at bounding box center [272, 130] width 36 height 14
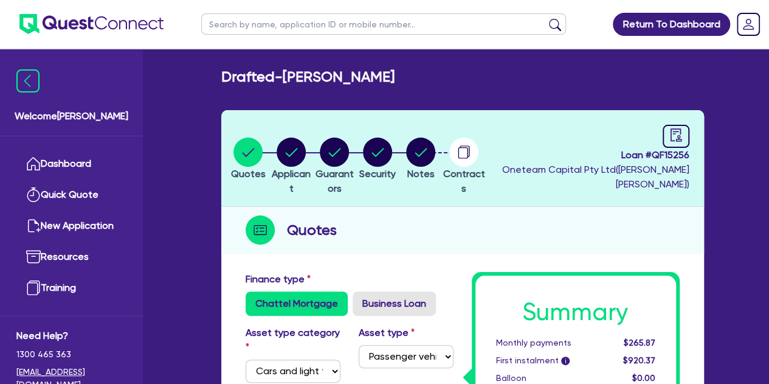
click at [690, 133] on header "Quotes Applicant [GEOGRAPHIC_DATA] Security Notes Contracts Loan # QF15256 Onet…" at bounding box center [462, 158] width 483 height 97
click at [668, 133] on link at bounding box center [676, 136] width 27 height 23
click at [400, 149] on li "Security" at bounding box center [377, 158] width 43 height 43
click at [435, 150] on circle "button" at bounding box center [420, 151] width 29 height 29
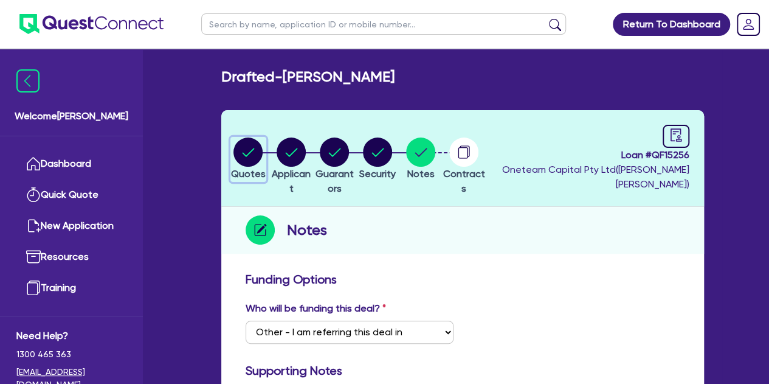
click at [251, 153] on circle "button" at bounding box center [248, 151] width 29 height 29
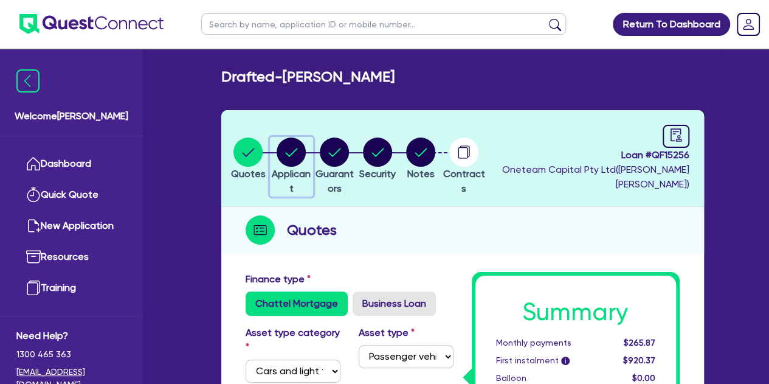
click at [302, 146] on circle "button" at bounding box center [291, 151] width 29 height 29
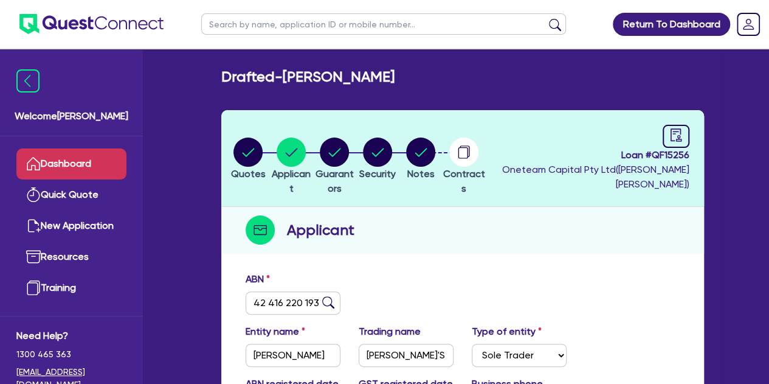
click at [62, 175] on link "Dashboard" at bounding box center [71, 163] width 110 height 31
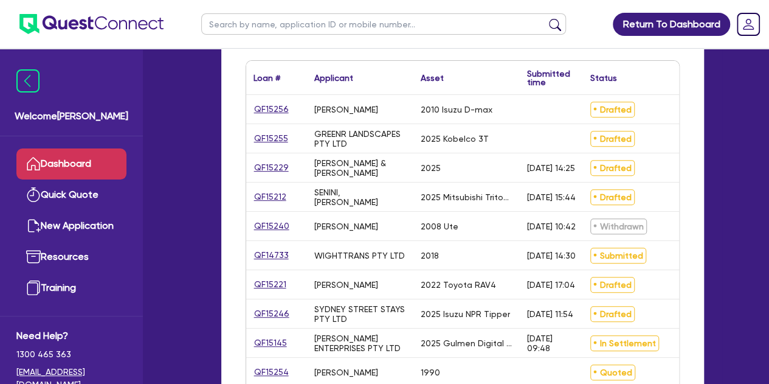
scroll to position [201, 0]
click at [277, 342] on link "QF15145" at bounding box center [271, 342] width 34 height 14
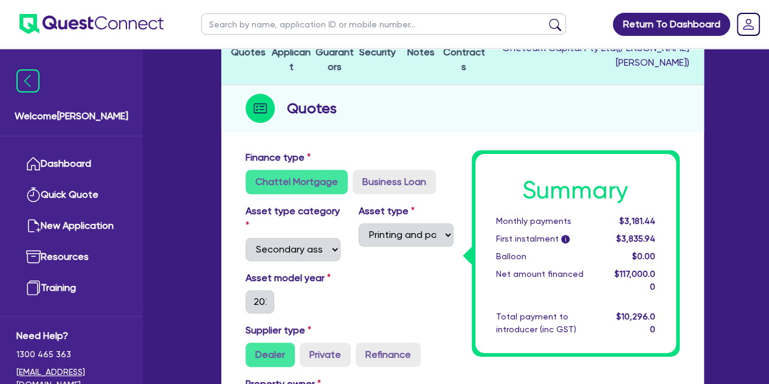
scroll to position [30, 0]
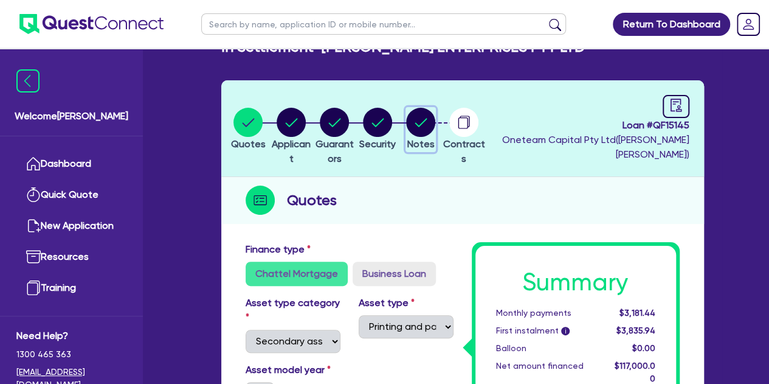
click at [435, 119] on circle "button" at bounding box center [420, 122] width 29 height 29
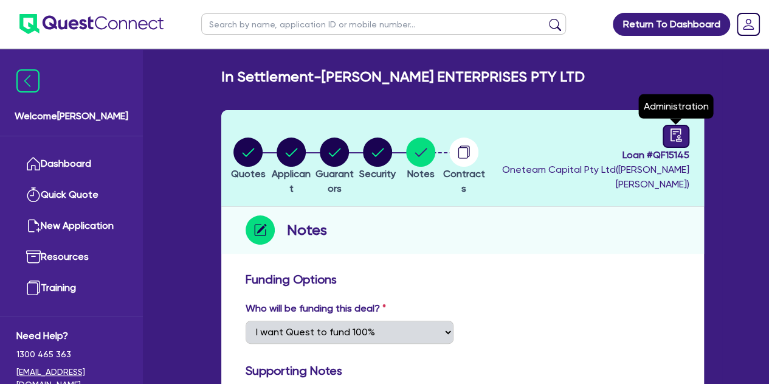
click at [678, 139] on icon "audit" at bounding box center [675, 134] width 11 height 13
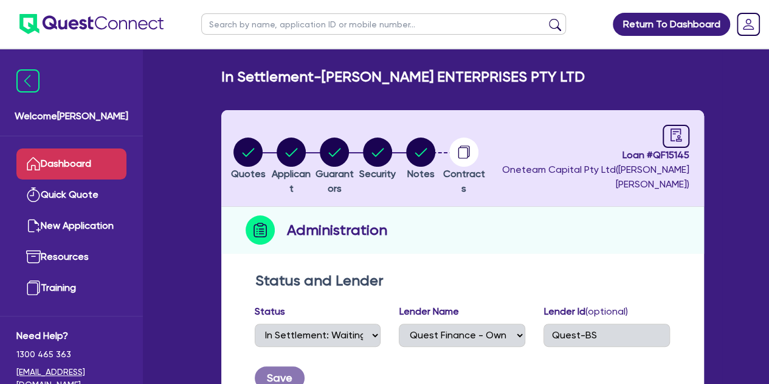
click at [94, 167] on link "Dashboard" at bounding box center [71, 163] width 110 height 31
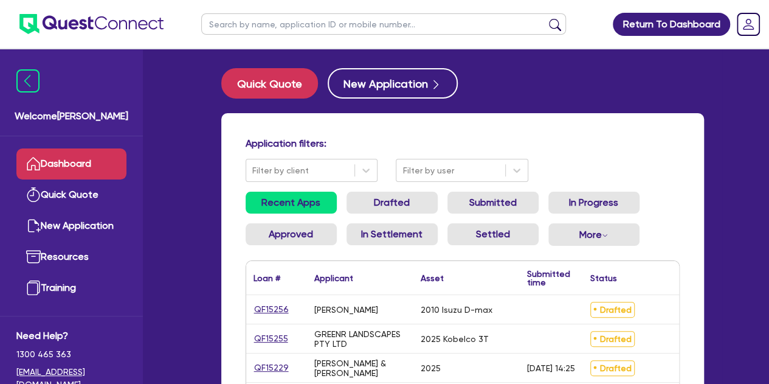
click at [238, 33] on input "text" at bounding box center [383, 23] width 365 height 21
click at [546, 18] on button "submit" at bounding box center [555, 26] width 19 height 17
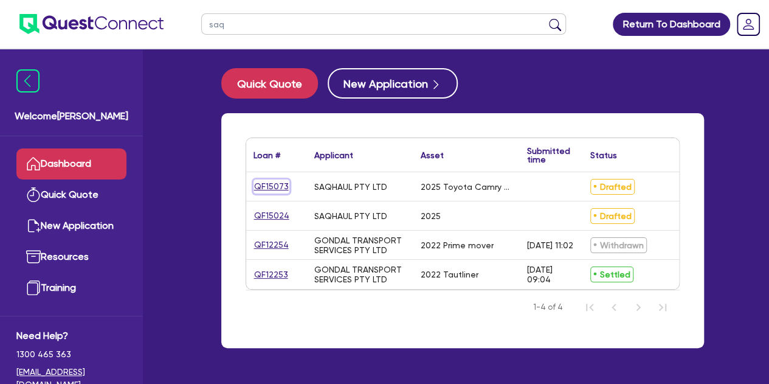
click at [272, 191] on link "QF15073" at bounding box center [272, 186] width 36 height 14
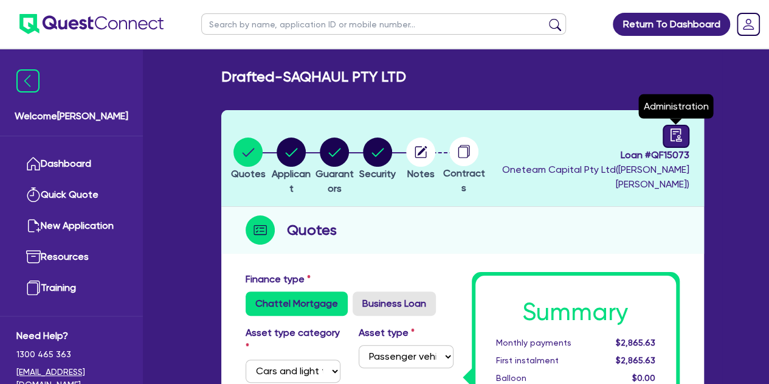
click at [668, 137] on link at bounding box center [676, 136] width 27 height 23
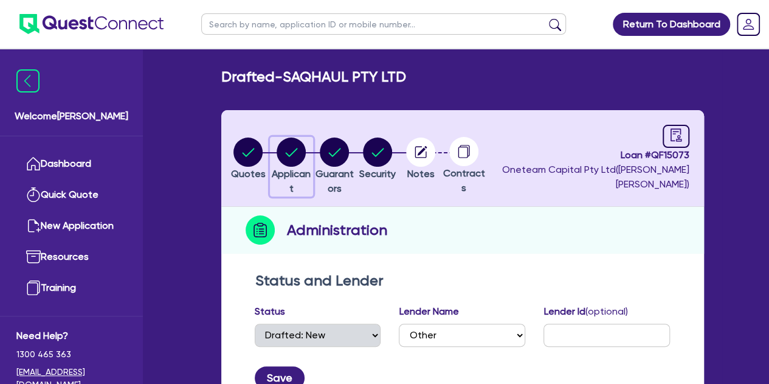
click at [303, 151] on circle "button" at bounding box center [291, 151] width 29 height 29
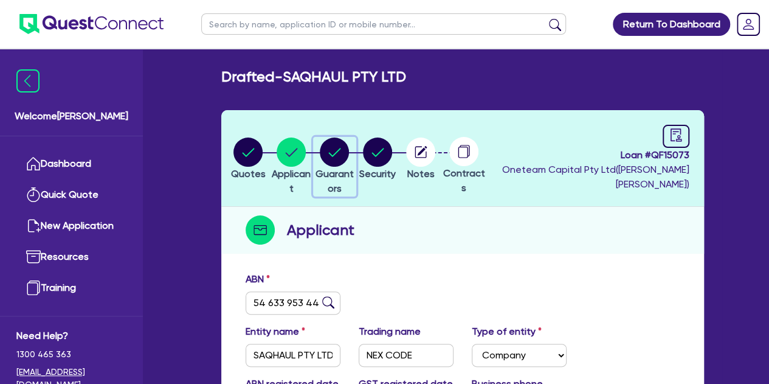
click at [349, 158] on circle "button" at bounding box center [334, 151] width 29 height 29
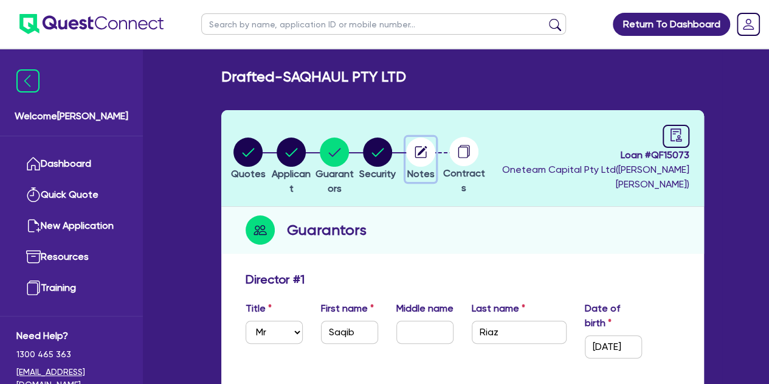
click at [435, 158] on circle "button" at bounding box center [420, 151] width 29 height 29
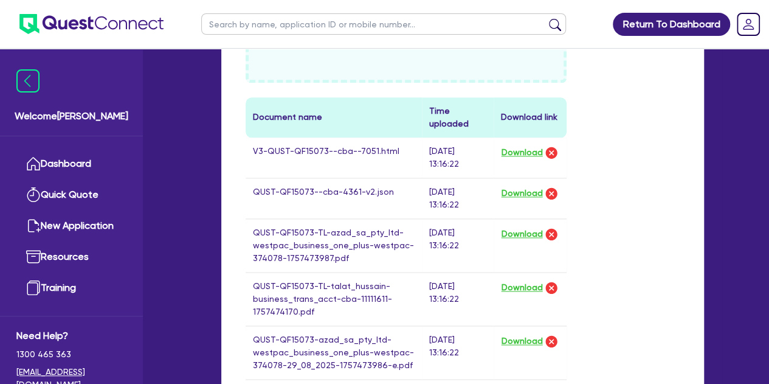
scroll to position [768, 0]
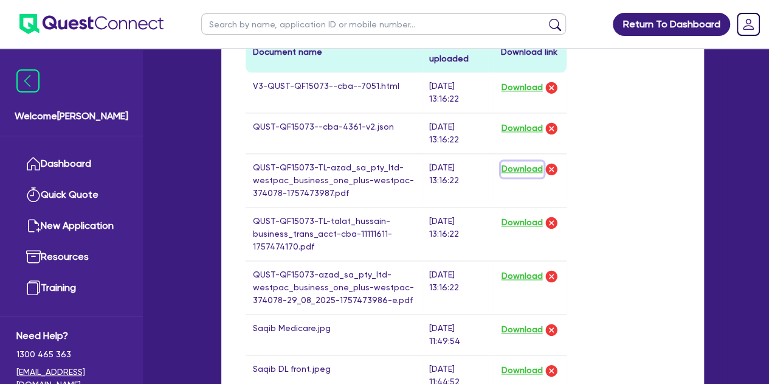
click at [510, 170] on button "Download" at bounding box center [522, 169] width 43 height 16
click at [510, 221] on button "Download" at bounding box center [522, 223] width 43 height 16
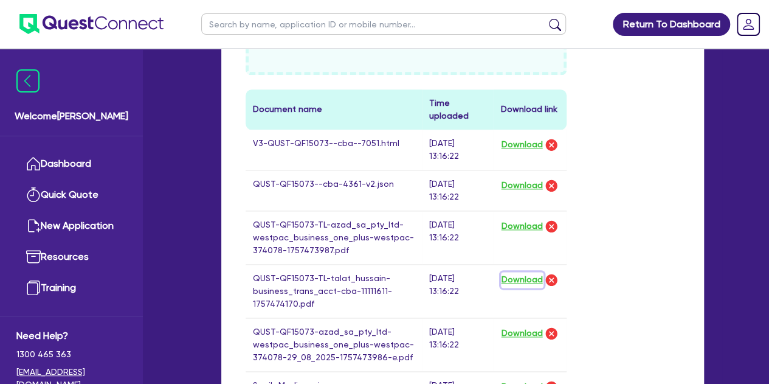
scroll to position [710, 0]
